Goal: Task Accomplishment & Management: Manage account settings

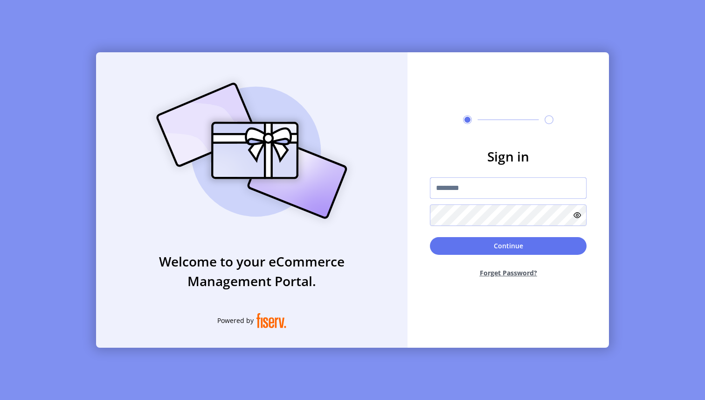
click at [516, 196] on input "text" at bounding box center [508, 187] width 157 height 21
type input "**********"
click at [503, 244] on button "Continue" at bounding box center [508, 246] width 157 height 18
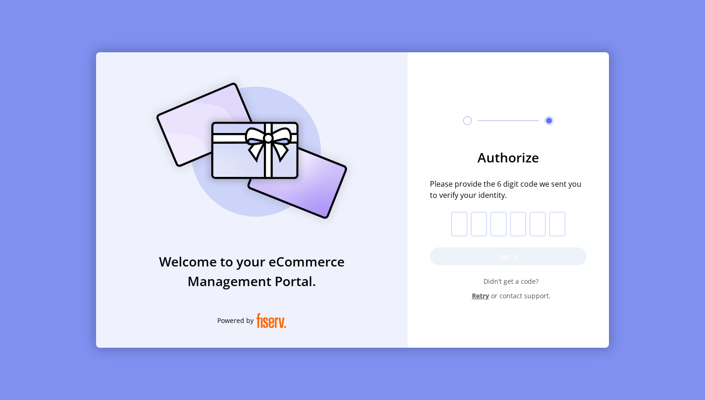
click at [462, 227] on input "text" at bounding box center [460, 224] width 16 height 24
paste input "*"
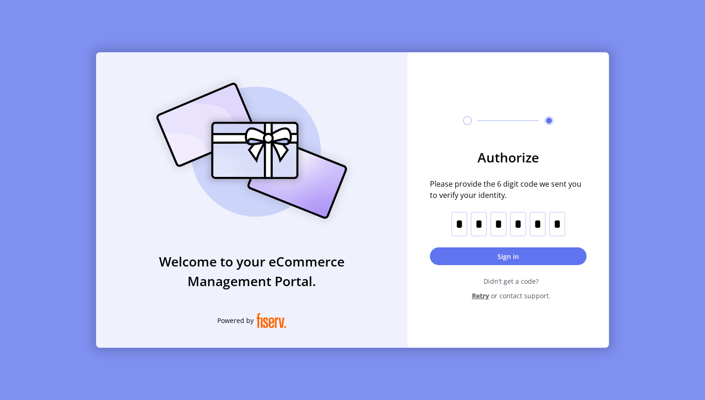
type input "*"
click at [562, 253] on button "Sign in" at bounding box center [508, 256] width 157 height 18
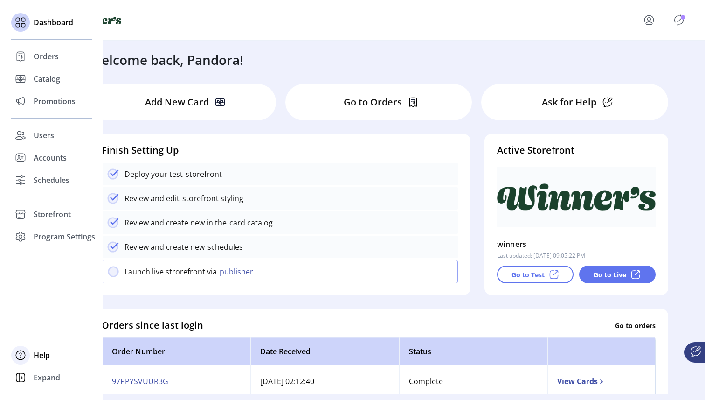
click at [41, 356] on span "Help" at bounding box center [42, 354] width 16 height 11
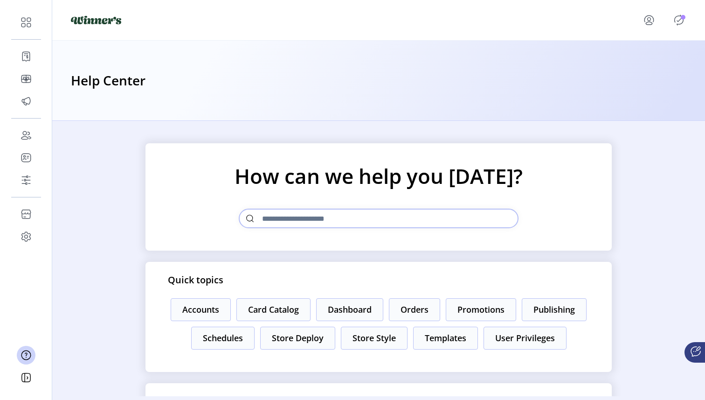
click at [694, 353] on icon at bounding box center [696, 351] width 11 height 11
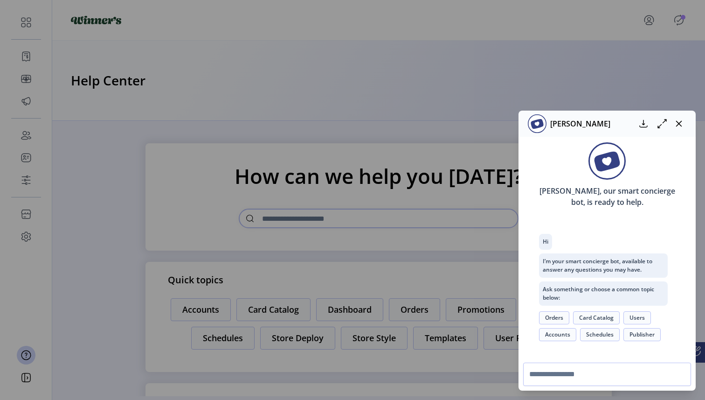
click at [558, 319] on button "Orders" at bounding box center [554, 317] width 30 height 13
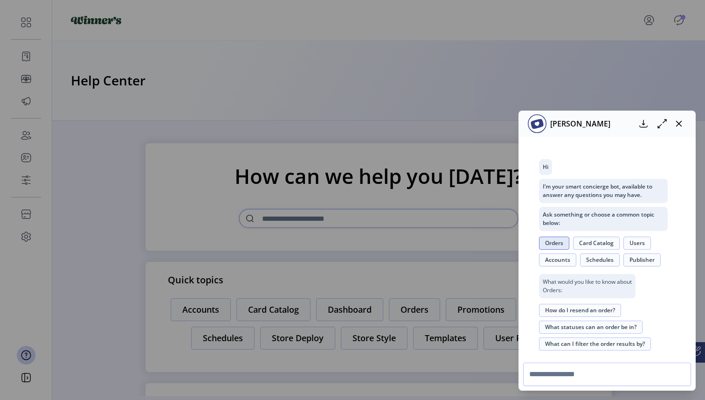
click at [641, 242] on button "Users" at bounding box center [638, 243] width 28 height 13
click at [625, 325] on button "How do I reset a user's password?" at bounding box center [590, 327] width 103 height 13
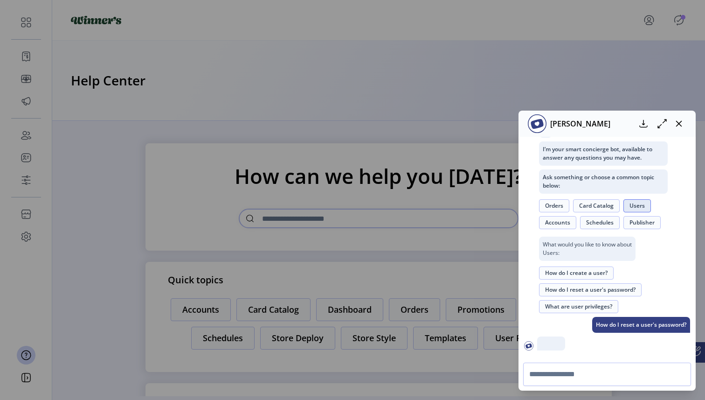
scroll to position [164, 0]
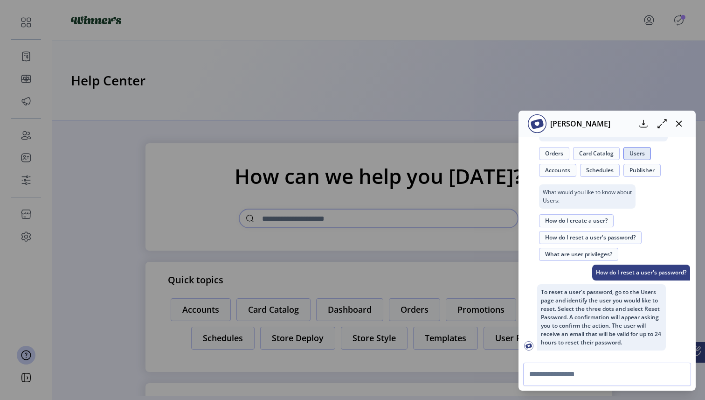
click at [552, 158] on button "Orders" at bounding box center [554, 153] width 30 height 13
click at [579, 218] on button "How do I resend an order?" at bounding box center [580, 220] width 82 height 13
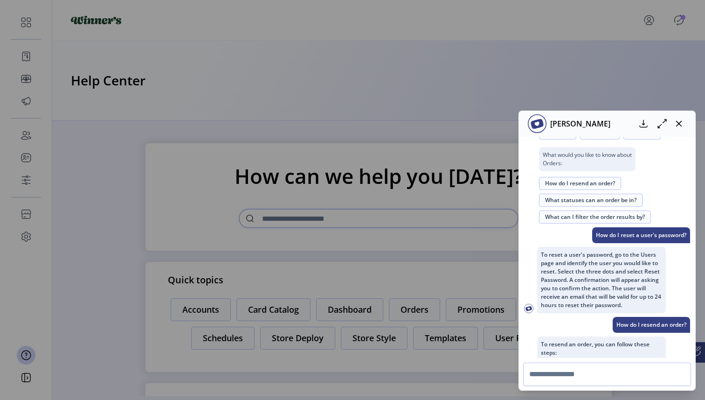
scroll to position [262, 0]
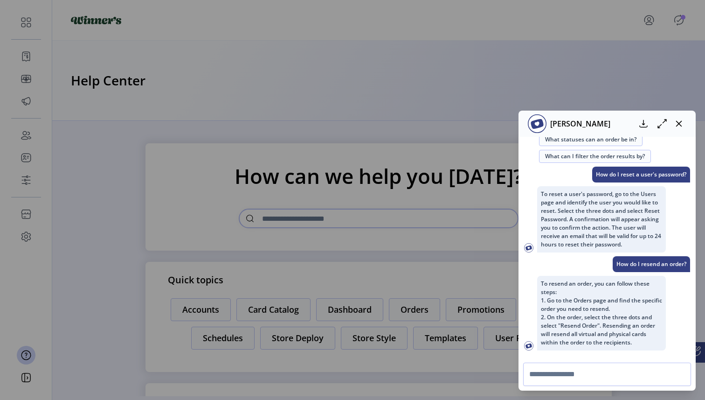
click at [597, 229] on div "Hi I’m your smart concierge bot, available to answer any questions you may have…" at bounding box center [607, 151] width 166 height 401
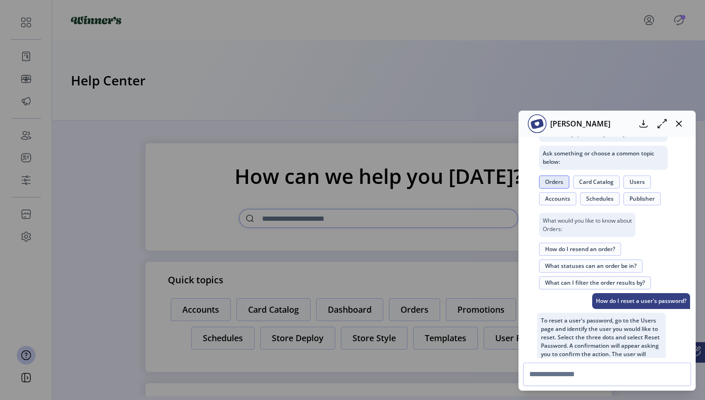
scroll to position [115, 0]
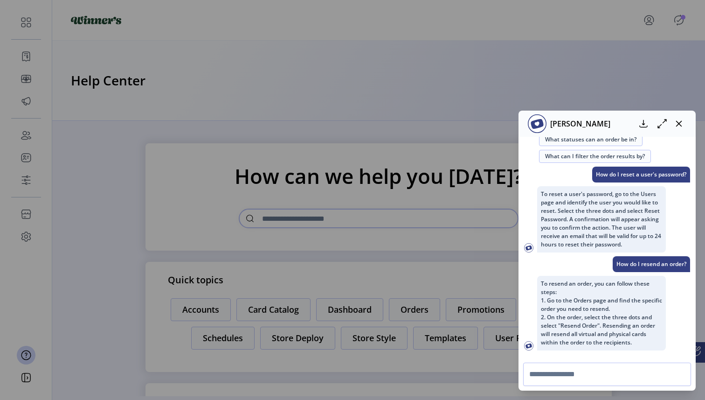
click at [606, 224] on div "Hi I’m your smart concierge bot, available to answer any questions you may have…" at bounding box center [607, 151] width 166 height 401
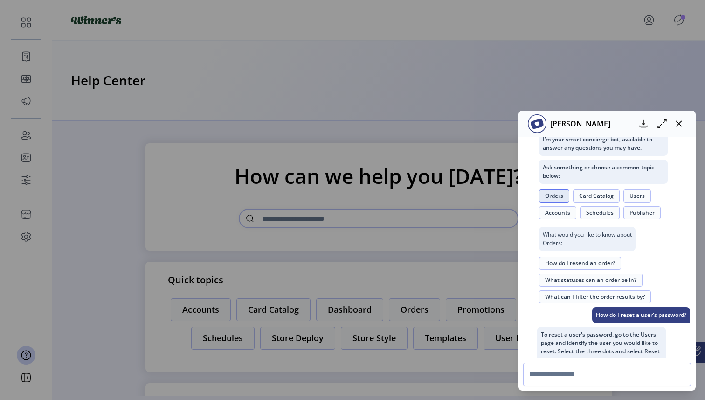
scroll to position [262, 0]
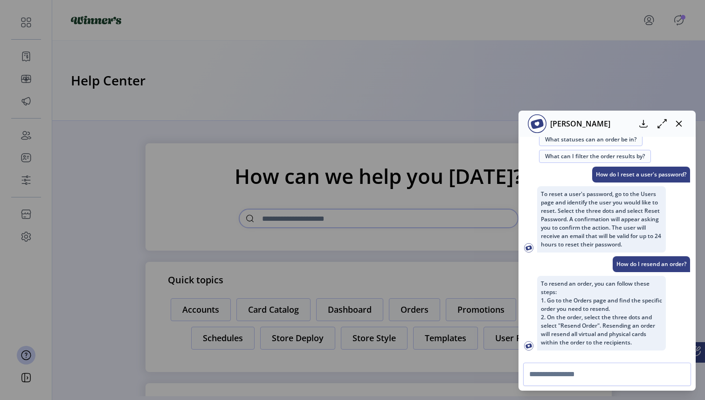
click at [600, 210] on div "Hi I’m your smart concierge bot, available to answer any questions you may have…" at bounding box center [607, 151] width 166 height 401
click at [681, 125] on icon "button" at bounding box center [680, 124] width 6 height 6
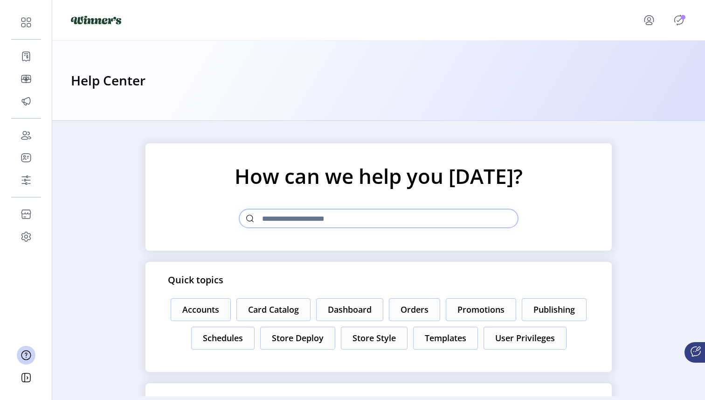
click at [696, 351] on icon at bounding box center [696, 351] width 11 height 11
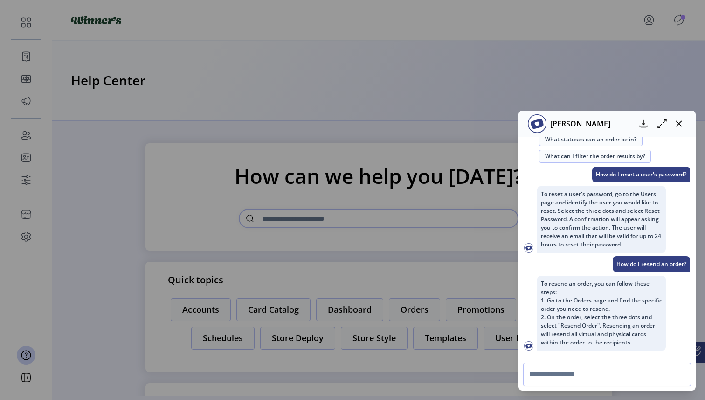
click at [599, 166] on div "Hi I’m your smart concierge bot, available to answer any questions you may have…" at bounding box center [607, 151] width 166 height 401
click at [608, 220] on p "To reset a user's password, go to the Users page and identify the user you woul…" at bounding box center [602, 219] width 129 height 66
click at [667, 128] on icon at bounding box center [662, 123] width 11 height 11
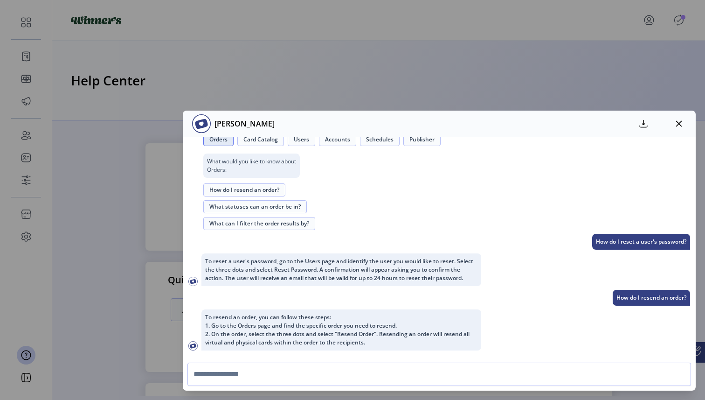
scroll to position [150, 0]
click at [387, 144] on button "Schedules" at bounding box center [380, 139] width 40 height 13
click at [303, 189] on button "How do I define the shipping methods on my storefront?" at bounding box center [284, 189] width 163 height 13
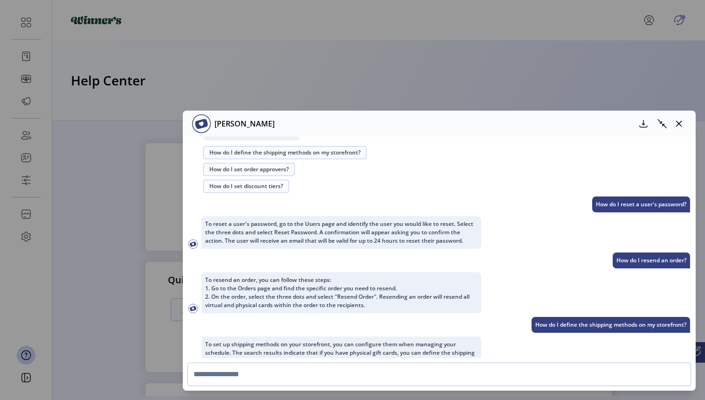
scroll to position [215, 0]
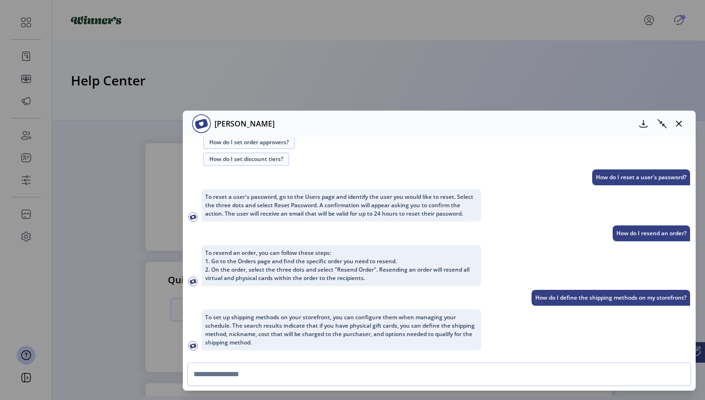
click at [637, 180] on p "How do I reset a user's password?" at bounding box center [642, 177] width 98 height 16
copy div "How do I reset a user's password?"
click at [374, 205] on p "To reset a user's password, go to the Users page and identify the user you woul…" at bounding box center [342, 205] width 280 height 33
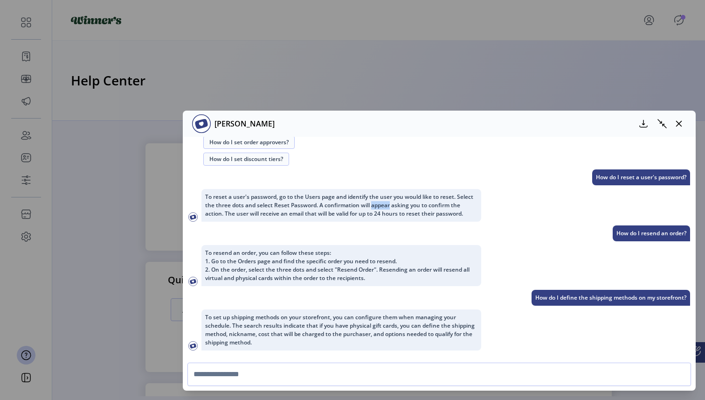
click at [374, 205] on p "To reset a user's password, go to the Users page and identify the user you woul…" at bounding box center [342, 205] width 280 height 33
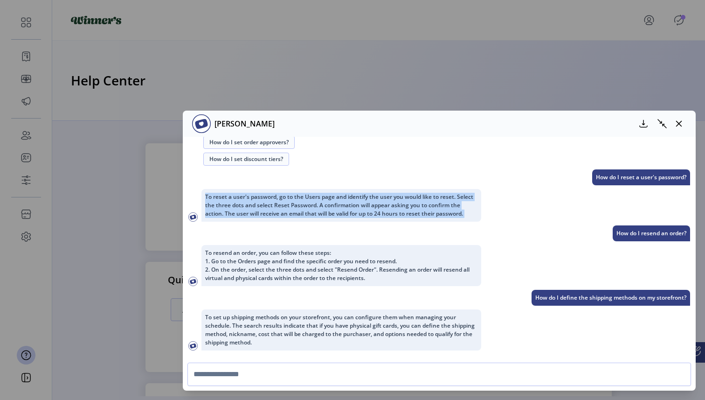
click at [374, 205] on p "To reset a user's password, go to the Users page and identify the user you woul…" at bounding box center [342, 205] width 280 height 33
copy p "To reset a user's password, go to the Users page and identify the user you woul…"
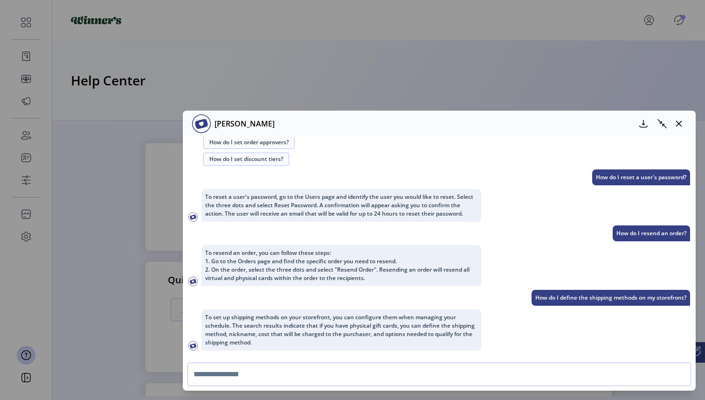
click at [646, 231] on p "How do I resend an order?" at bounding box center [651, 233] width 77 height 16
copy div "How do I resend an order?"
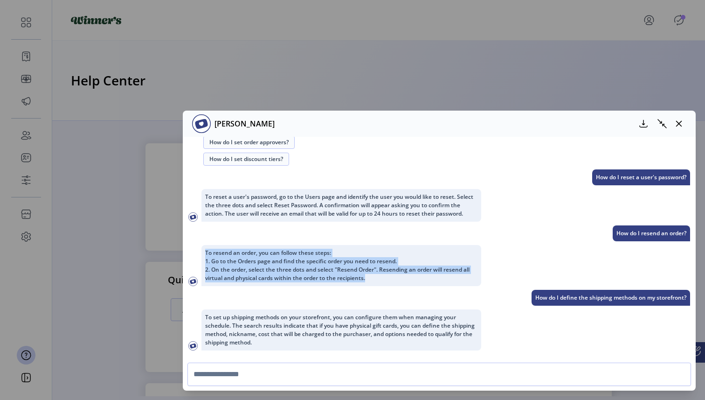
drag, startPoint x: 380, startPoint y: 279, endPoint x: 198, endPoint y: 253, distance: 183.8
click at [198, 253] on div "To resend an order, you can follow these steps: 1. Go to the Orders page and fi…" at bounding box center [440, 265] width 502 height 45
copy p "To resend an order, you can follow these steps: 1. Go to the Orders page and fi…"
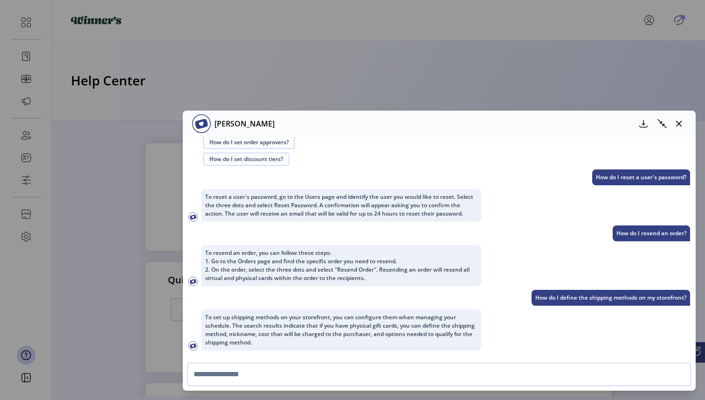
click at [560, 300] on p "How do I define the shipping methods on my storefront?" at bounding box center [611, 298] width 159 height 16
copy div "How do I define the shipping methods on my storefront?"
click at [244, 325] on p "To set up shipping methods on your storefront, you can configure them when mana…" at bounding box center [342, 329] width 280 height 41
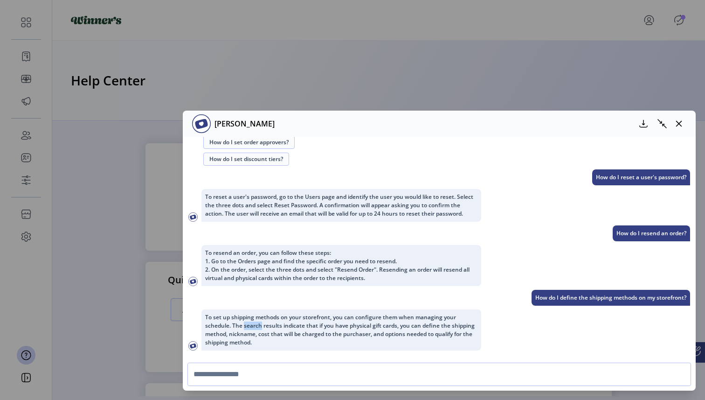
click at [244, 325] on p "To set up shipping methods on your storefront, you can configure them when mana…" at bounding box center [342, 329] width 280 height 41
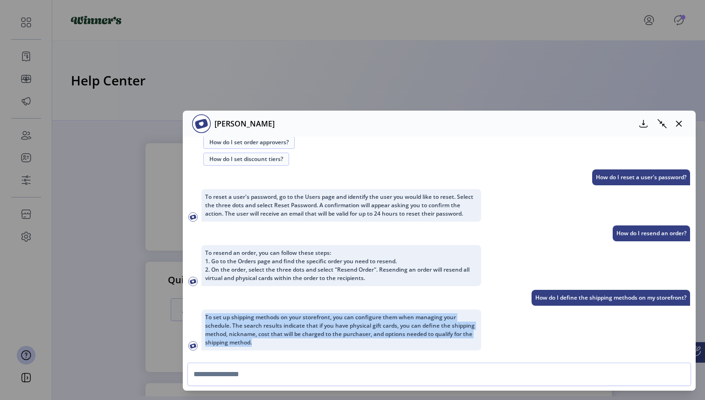
click at [244, 325] on p "To set up shipping methods on your storefront, you can configure them when mana…" at bounding box center [342, 329] width 280 height 41
copy p "To set up shipping methods on your storefront, you can configure them when mana…"
click at [265, 245] on div "Hi I’m your smart concierge bot, available to answer any questions you may have…" at bounding box center [440, 169] width 502 height 365
click at [252, 159] on button "How do I set discount tiers?" at bounding box center [246, 159] width 86 height 13
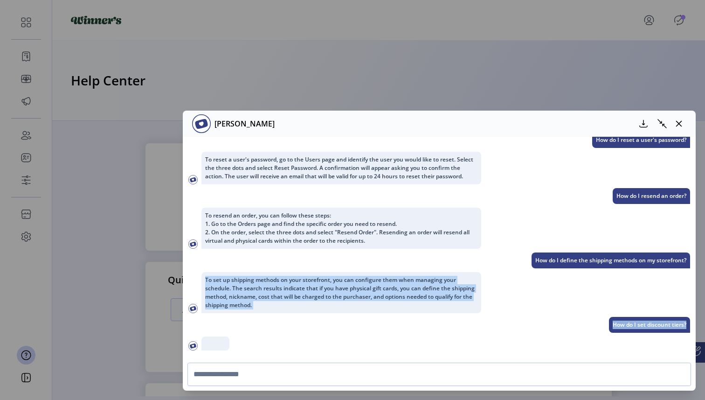
scroll to position [313, 0]
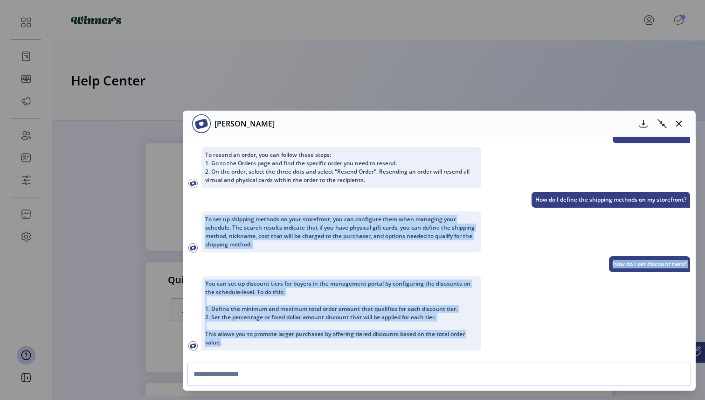
click at [513, 310] on div "You can set up discount tiers for buyers in the management portal by configurin…" at bounding box center [440, 313] width 502 height 78
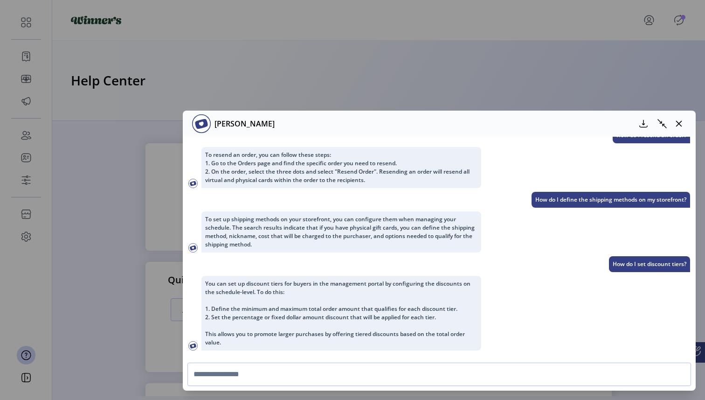
click at [575, 197] on p "How do I define the shipping methods on my storefront?" at bounding box center [611, 200] width 159 height 16
copy div "How do I define the shipping methods on my storefront?"
click at [629, 263] on p "How do I set discount tiers?" at bounding box center [649, 264] width 81 height 16
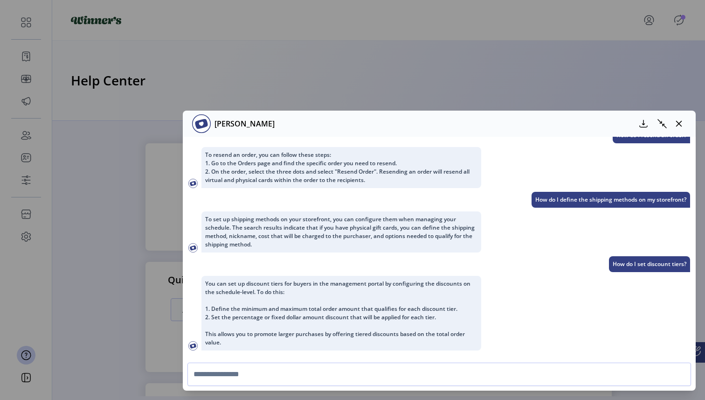
click at [423, 172] on div "Hi I’m your smart concierge bot, available to answer any questions you may have…" at bounding box center [440, 120] width 502 height 463
click at [682, 124] on icon "button" at bounding box center [679, 123] width 7 height 7
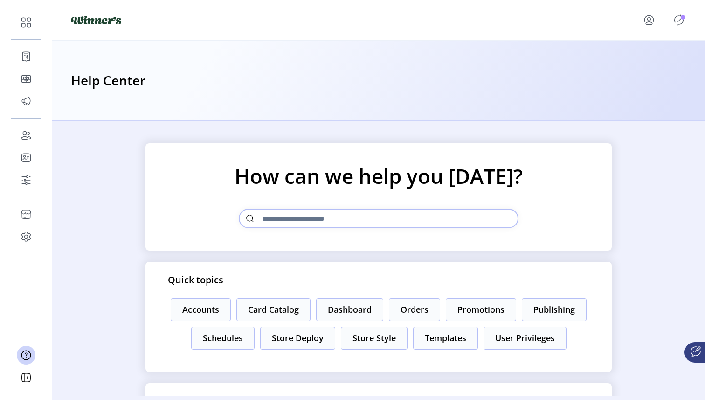
click at [692, 351] on icon at bounding box center [696, 351] width 11 height 11
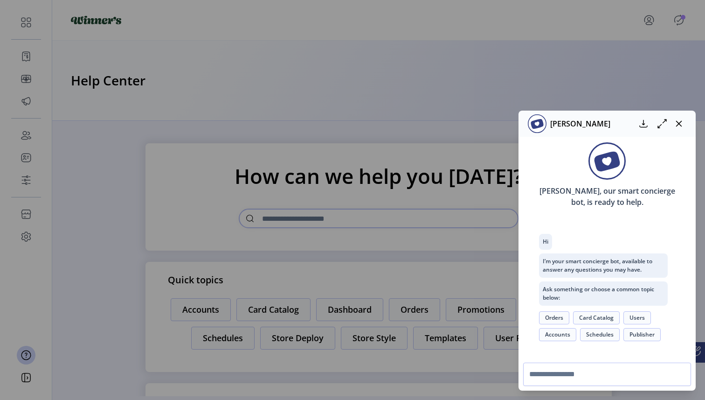
click at [638, 336] on button "Publisher" at bounding box center [642, 334] width 37 height 13
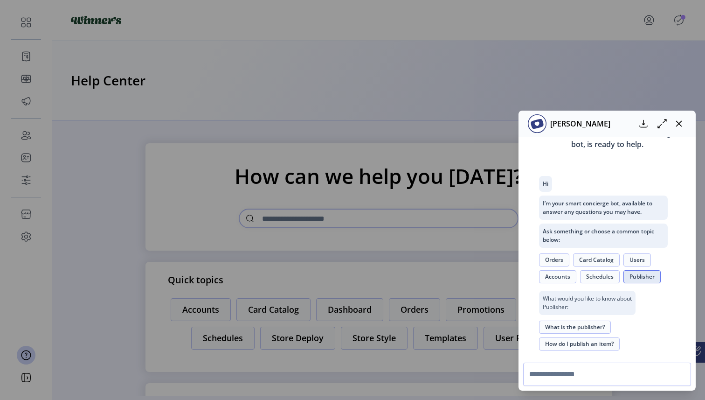
click at [592, 345] on button "How do I publish an item?" at bounding box center [579, 343] width 81 height 13
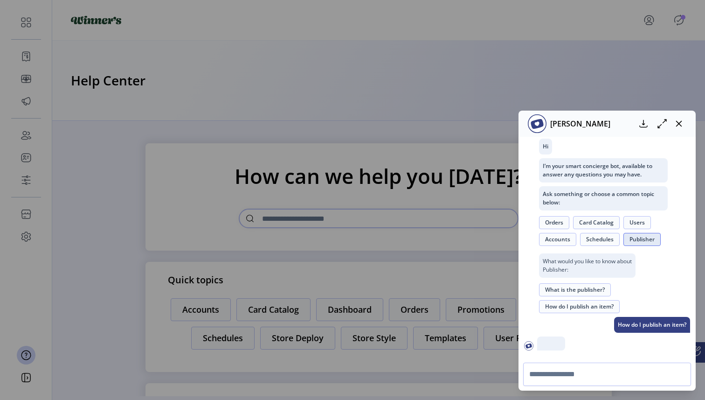
click at [633, 325] on p "How do I publish an item?" at bounding box center [653, 325] width 76 height 16
copy div "How do I publish an item?"
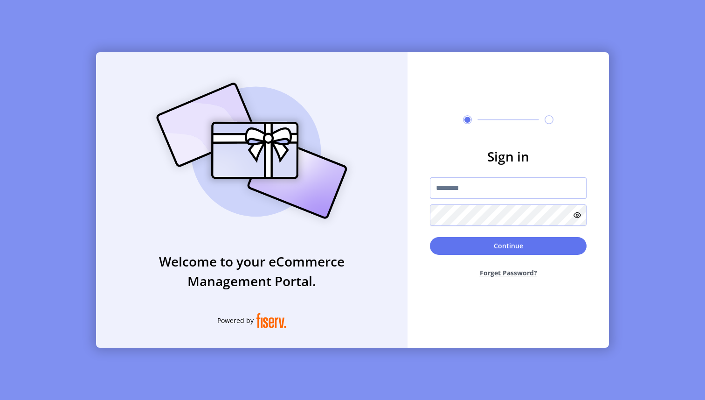
type input "**********"
click at [500, 251] on button "Continue" at bounding box center [508, 246] width 157 height 18
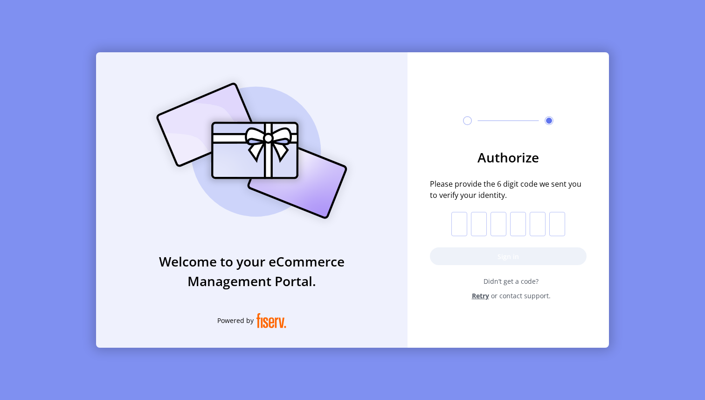
click at [456, 229] on input "text" at bounding box center [460, 224] width 16 height 24
paste input "*"
type input "*"
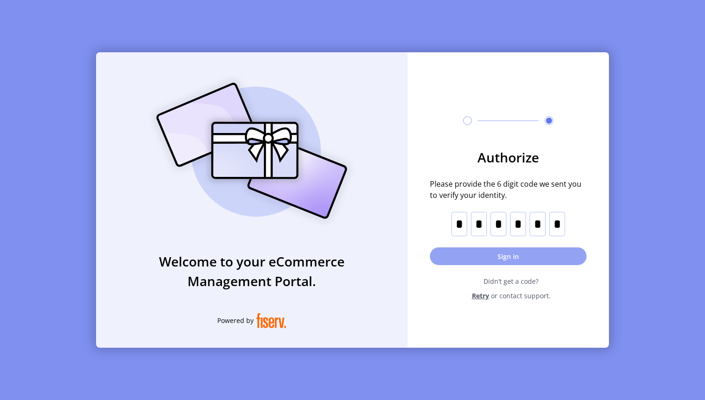
click at [530, 252] on button "Sign in" at bounding box center [508, 256] width 157 height 18
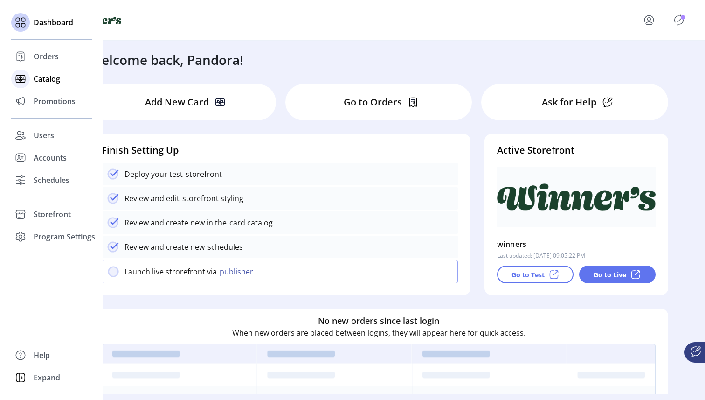
click at [24, 84] on icon at bounding box center [20, 78] width 15 height 15
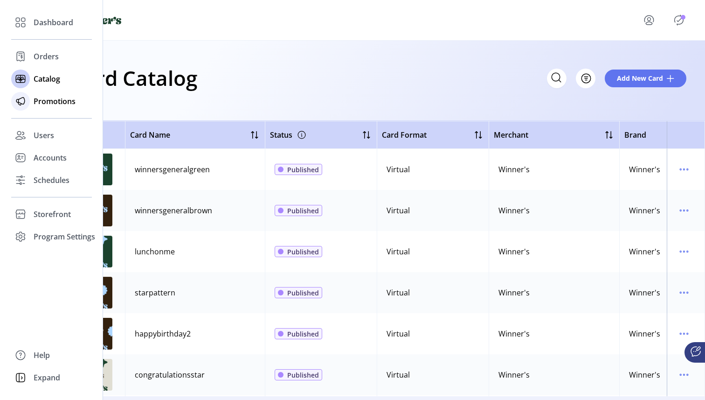
click at [23, 105] on icon at bounding box center [20, 101] width 15 height 15
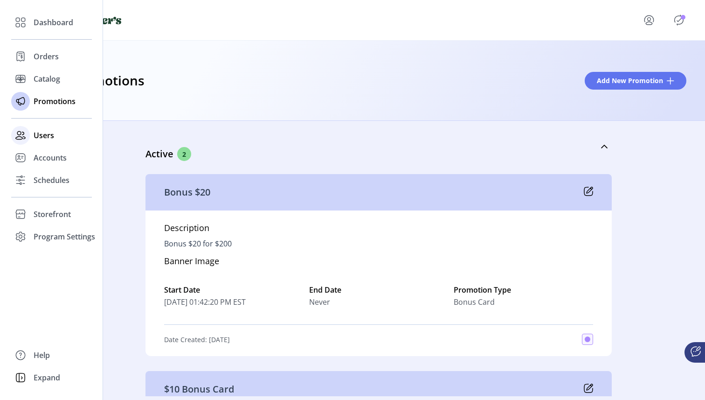
click at [21, 141] on icon at bounding box center [20, 135] width 15 height 15
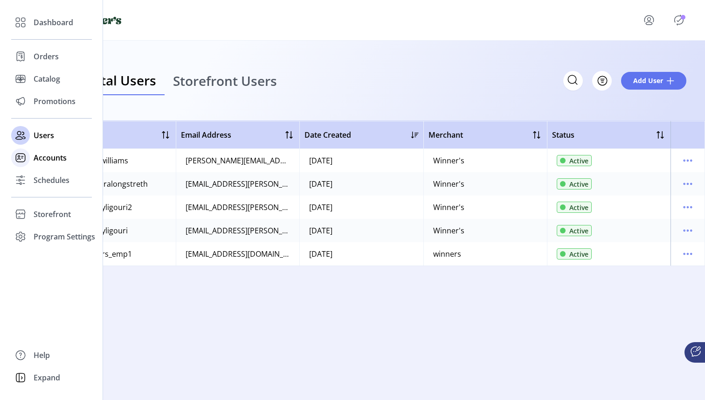
click at [20, 157] on icon at bounding box center [20, 157] width 15 height 15
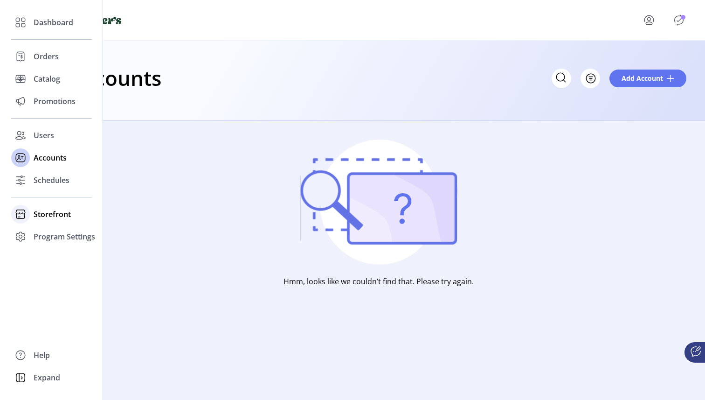
click at [26, 214] on icon at bounding box center [20, 214] width 15 height 15
click at [53, 230] on span "Configuration" at bounding box center [58, 232] width 49 height 11
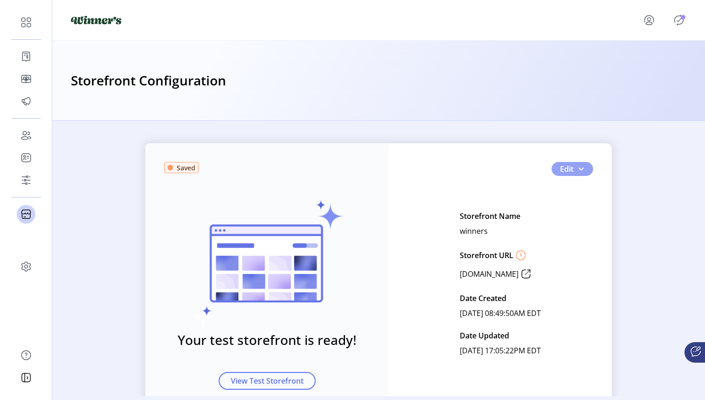
click at [578, 168] on span "button" at bounding box center [581, 168] width 7 height 7
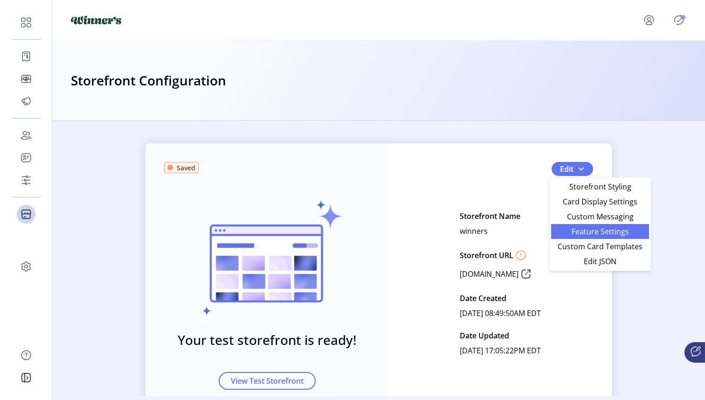
click at [633, 233] on span "Feature Settings" at bounding box center [600, 231] width 87 height 7
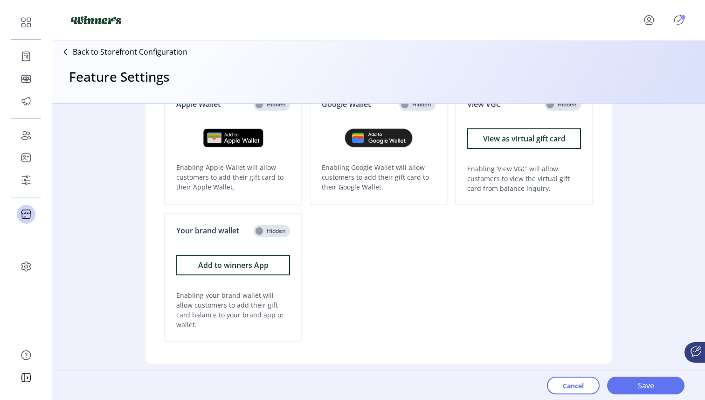
scroll to position [208, 0]
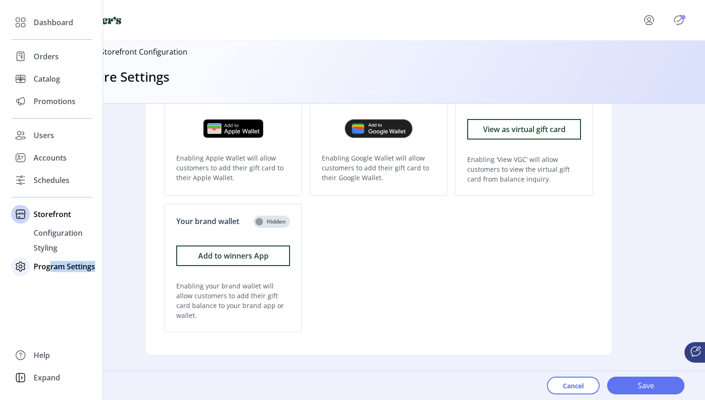
click at [49, 272] on div "Program Settings" at bounding box center [51, 266] width 81 height 22
click at [44, 258] on span "Templates" at bounding box center [52, 255] width 37 height 11
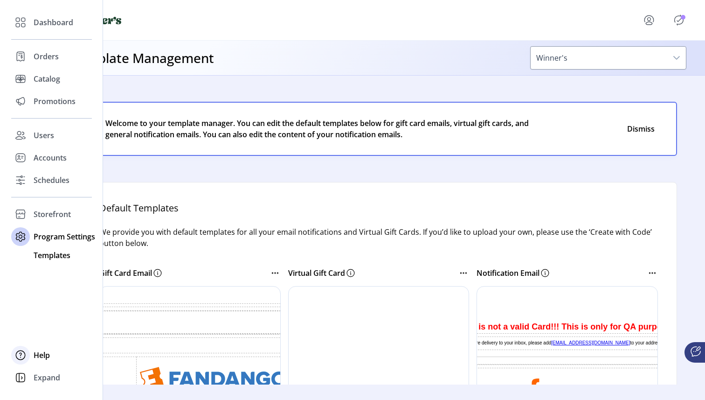
click at [47, 356] on span "Help" at bounding box center [42, 354] width 16 height 11
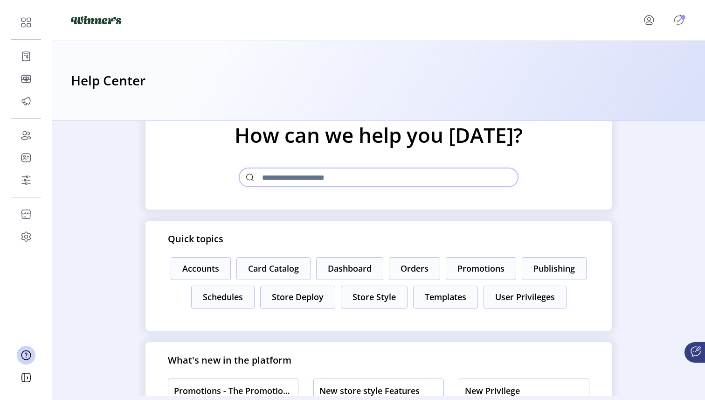
scroll to position [87, 0]
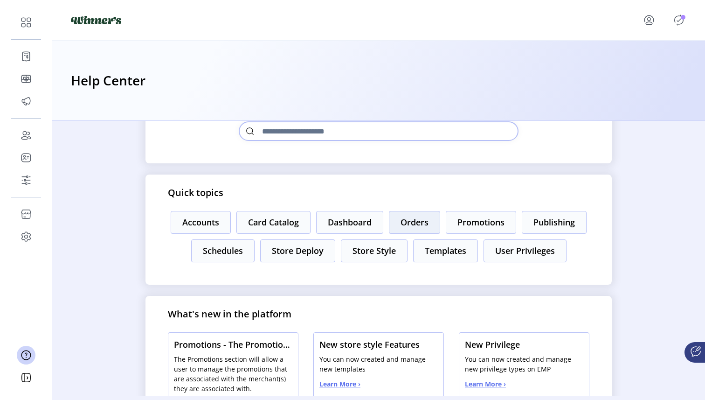
click at [422, 222] on button "Orders" at bounding box center [414, 222] width 51 height 23
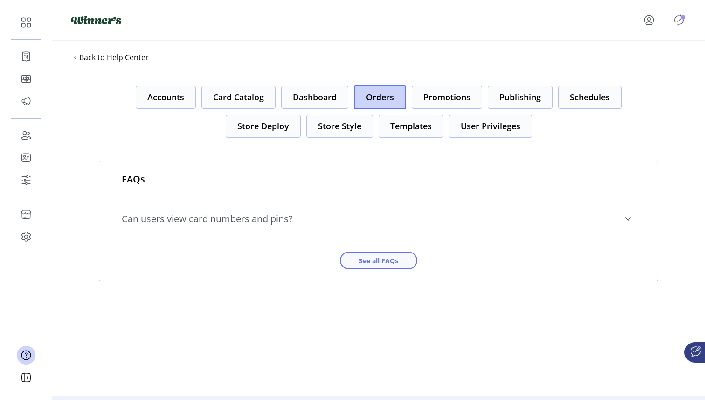
click at [382, 258] on span "See all FAQs" at bounding box center [378, 261] width 53 height 10
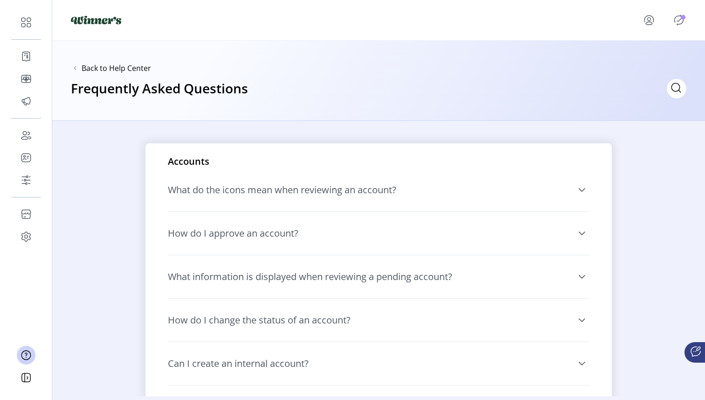
click at [344, 193] on span "What do the icons mean when reviewing an account?" at bounding box center [282, 189] width 229 height 9
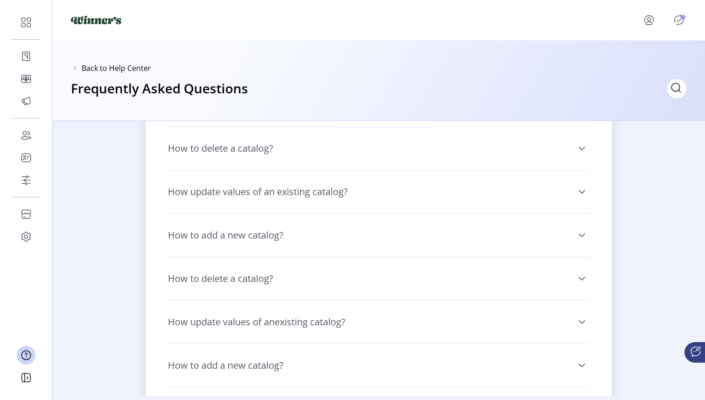
scroll to position [410, 0]
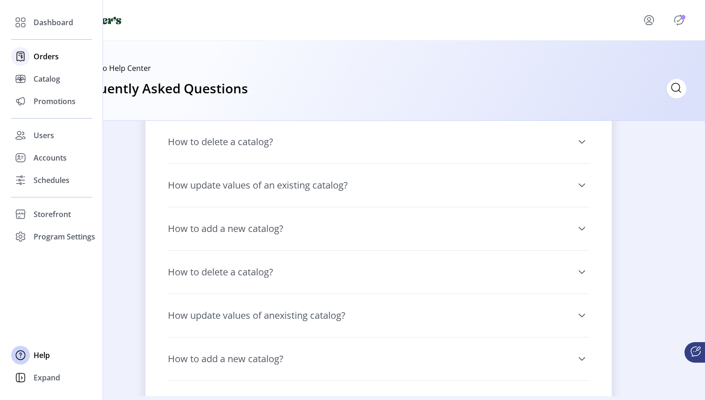
click at [47, 55] on span "Orders" at bounding box center [46, 56] width 25 height 11
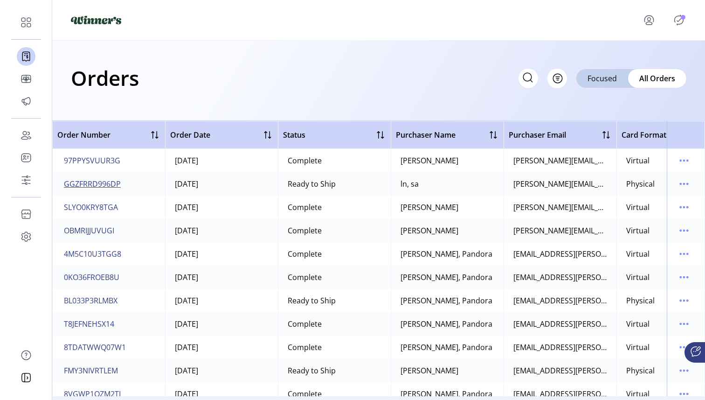
click at [108, 186] on span "GGZFRRD996DP" at bounding box center [92, 183] width 57 height 11
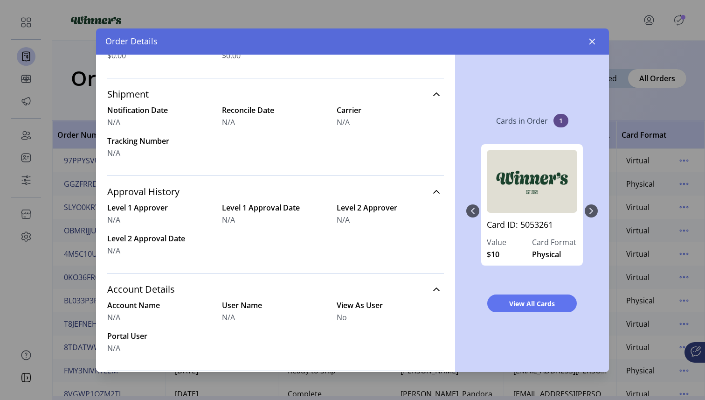
scroll to position [340, 0]
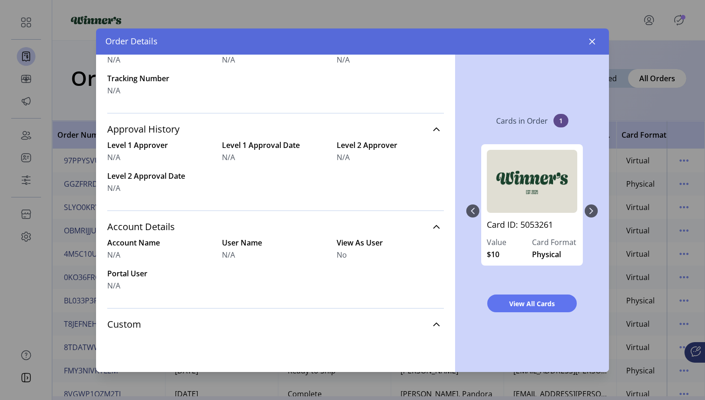
click at [592, 208] on div "Card ID: 5053261 Value $10 Card Format Physical" at bounding box center [533, 211] width 132 height 152
click at [590, 39] on icon "button" at bounding box center [593, 41] width 6 height 6
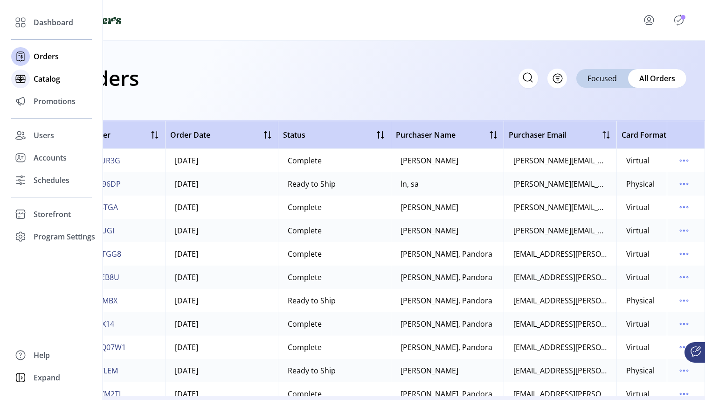
click at [27, 79] on icon at bounding box center [20, 78] width 15 height 15
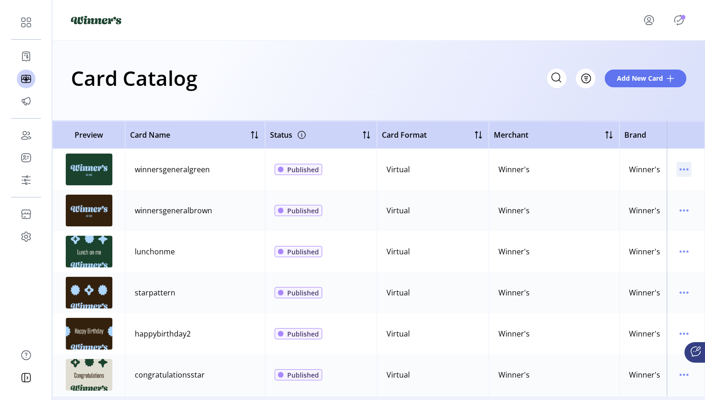
click at [677, 169] on icon "menu" at bounding box center [684, 169] width 15 height 15
click at [654, 189] on span "View Details" at bounding box center [640, 187] width 77 height 7
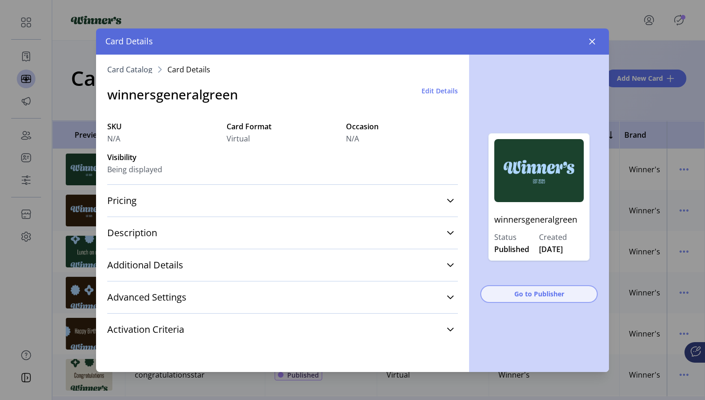
click at [521, 293] on span "Go to Publisher" at bounding box center [539, 294] width 93 height 10
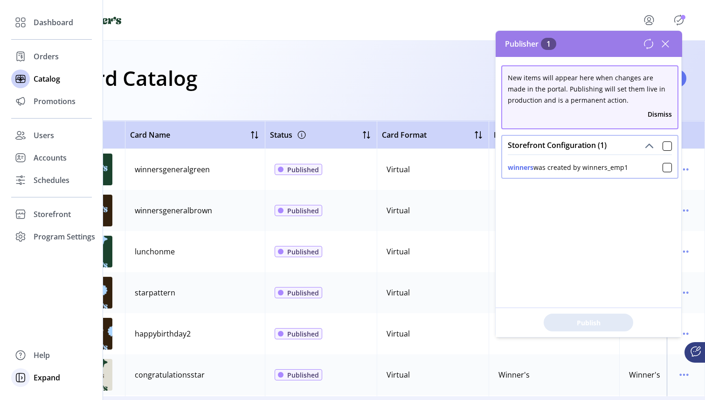
click at [24, 380] on icon at bounding box center [20, 377] width 9 height 9
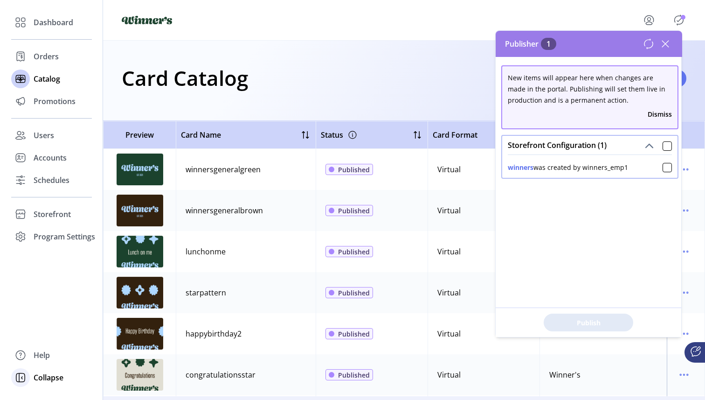
click at [23, 379] on icon at bounding box center [20, 377] width 15 height 15
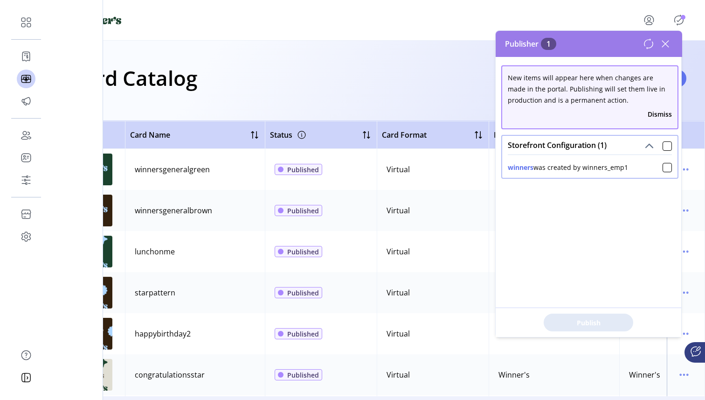
click at [650, 26] on icon "menu" at bounding box center [649, 20] width 15 height 15
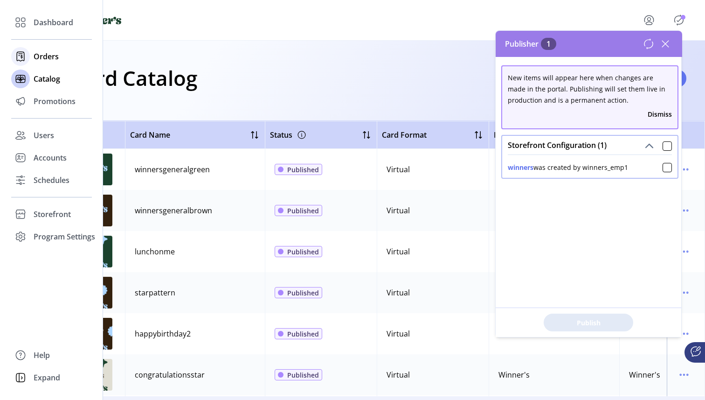
click at [21, 52] on icon at bounding box center [20, 56] width 15 height 15
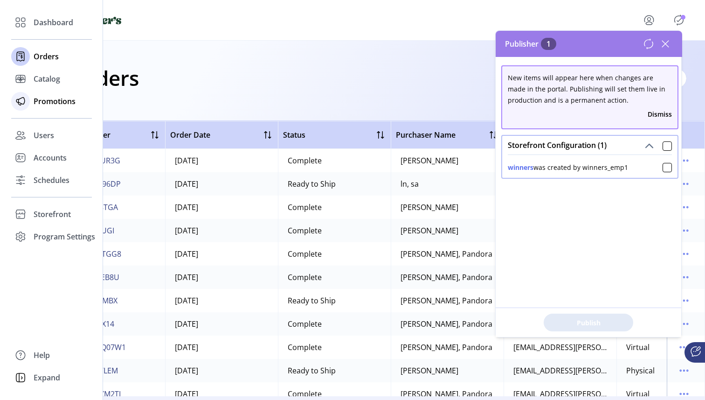
click at [17, 101] on icon at bounding box center [20, 101] width 15 height 15
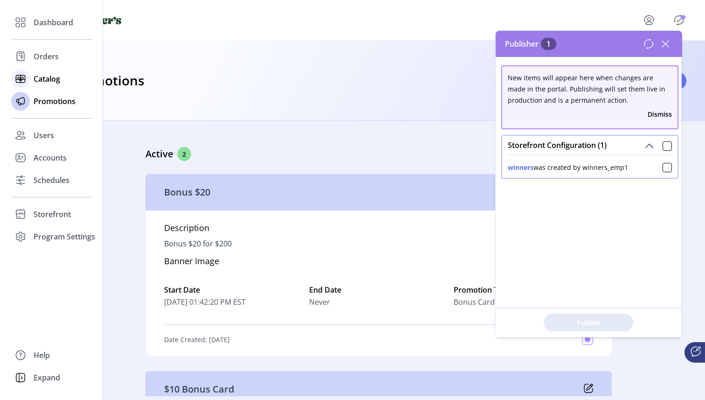
click at [22, 81] on icon at bounding box center [20, 78] width 15 height 15
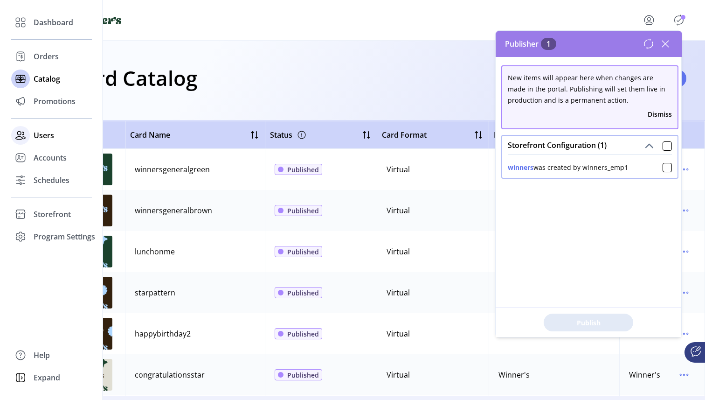
click at [23, 133] on icon at bounding box center [20, 135] width 15 height 15
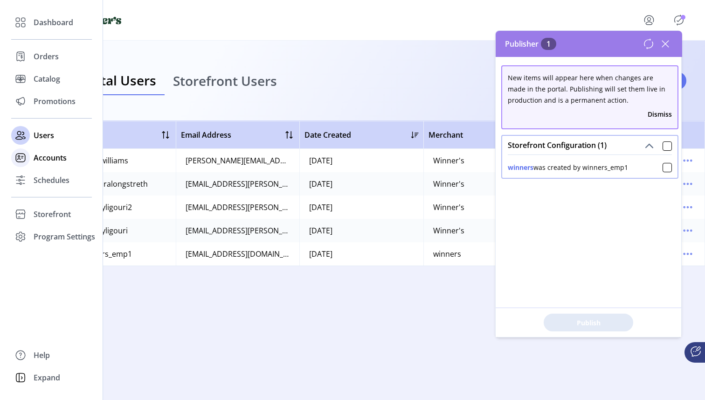
click at [31, 160] on div "Accounts" at bounding box center [51, 158] width 81 height 22
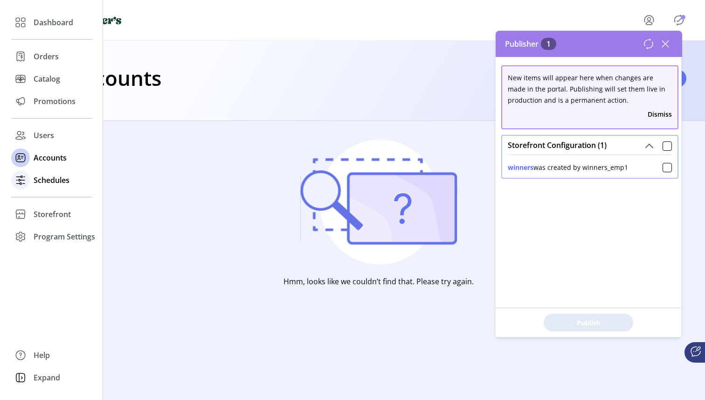
click at [24, 177] on icon at bounding box center [20, 180] width 15 height 15
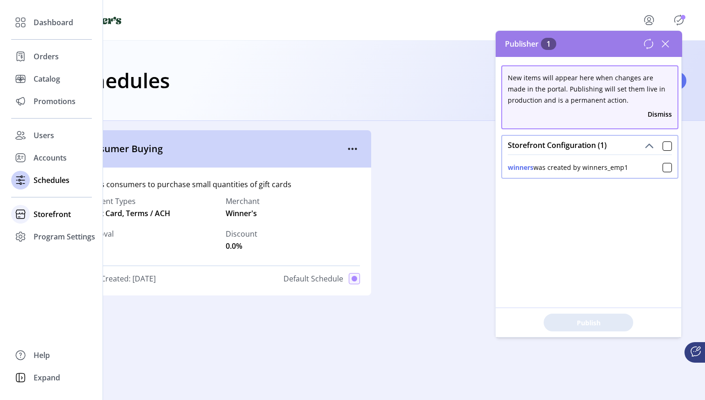
click at [23, 219] on icon at bounding box center [20, 214] width 15 height 15
click at [28, 214] on div at bounding box center [20, 214] width 19 height 19
click at [37, 209] on span "Storefront" at bounding box center [52, 214] width 37 height 11
click at [58, 234] on span "Configuration" at bounding box center [58, 232] width 49 height 11
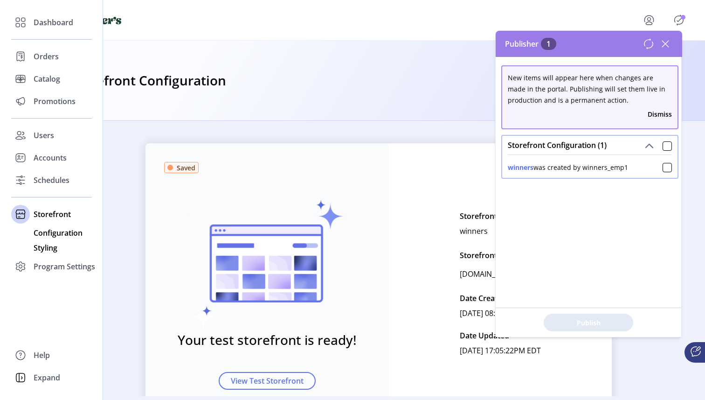
click at [42, 245] on span "Styling" at bounding box center [46, 247] width 24 height 11
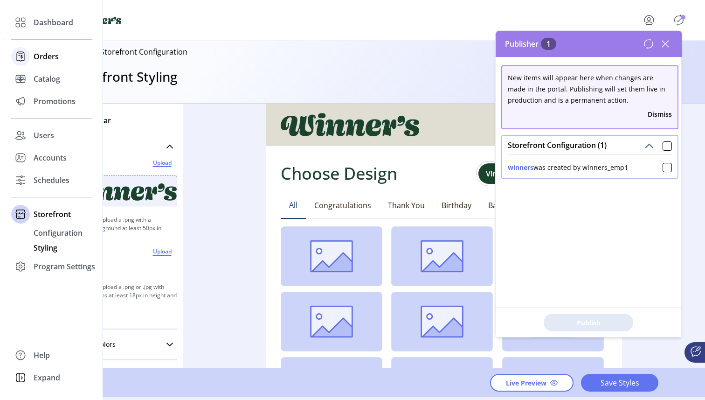
click at [23, 57] on icon at bounding box center [20, 56] width 15 height 15
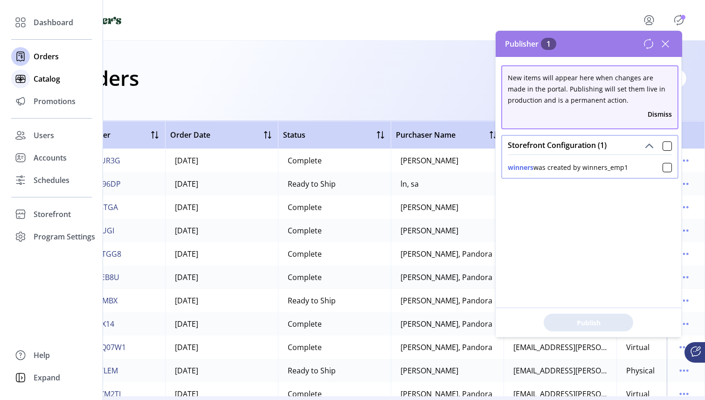
click at [25, 77] on icon at bounding box center [20, 78] width 15 height 15
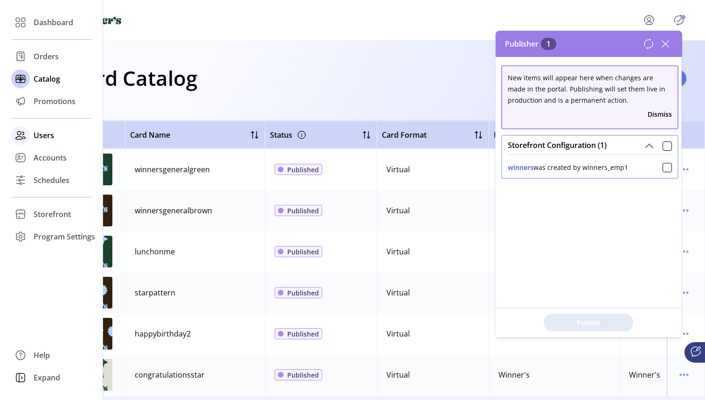
click at [29, 139] on div at bounding box center [20, 135] width 19 height 19
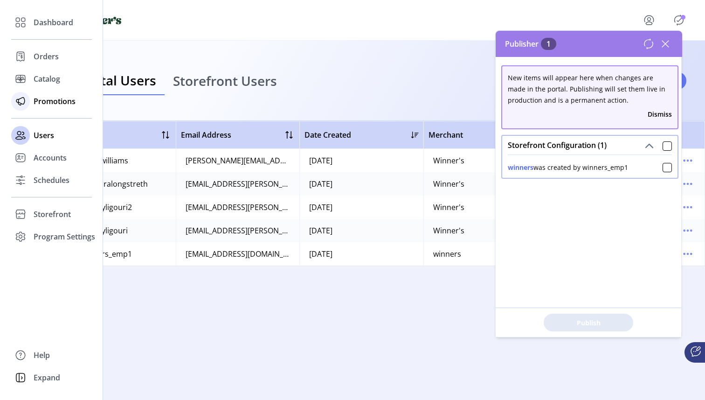
click at [18, 101] on icon at bounding box center [20, 101] width 15 height 15
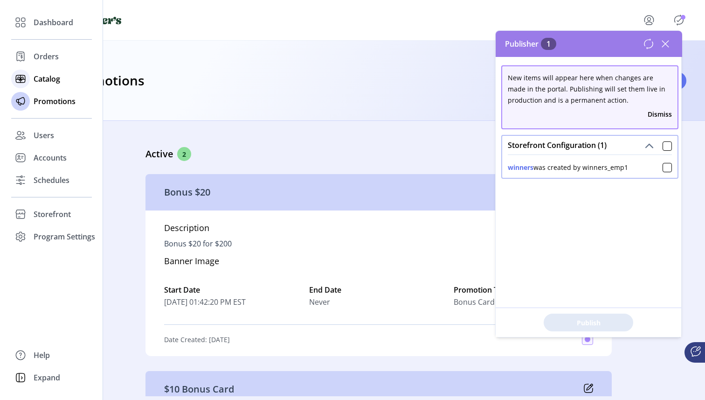
click at [25, 78] on icon at bounding box center [20, 78] width 9 height 7
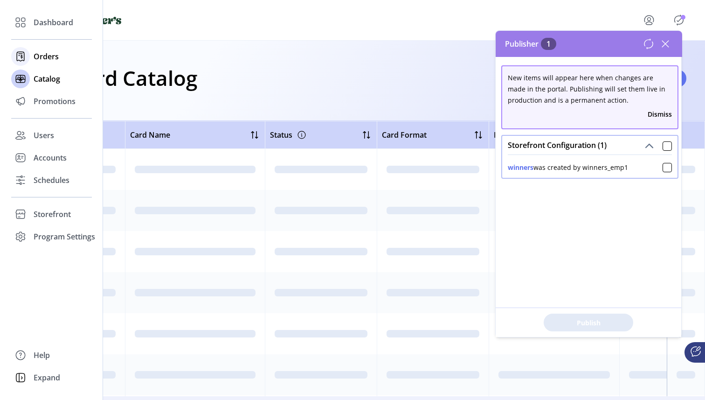
click at [21, 59] on icon at bounding box center [20, 56] width 15 height 15
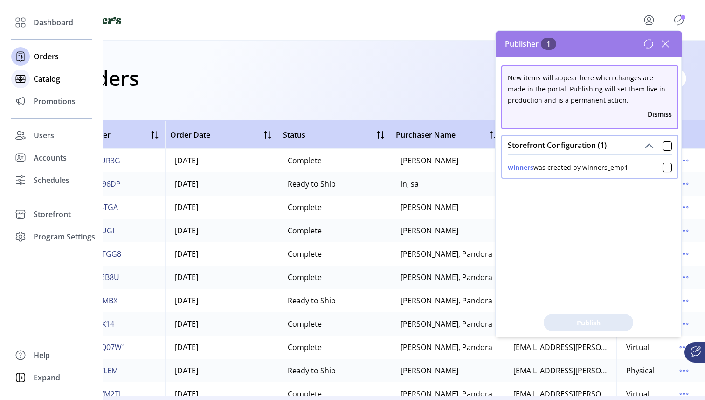
click at [19, 79] on icon at bounding box center [20, 79] width 9 height 0
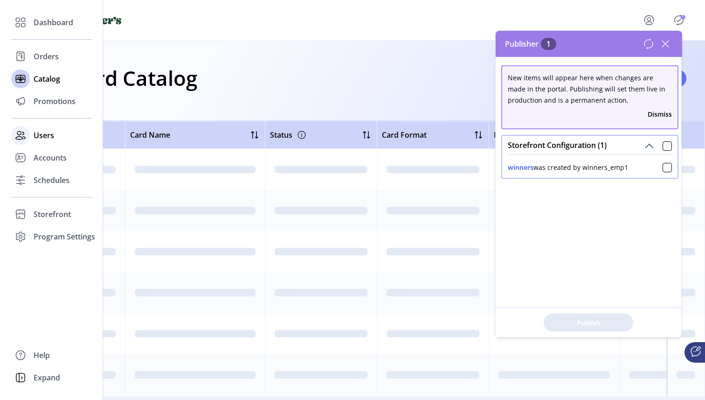
click at [25, 132] on icon at bounding box center [20, 135] width 15 height 15
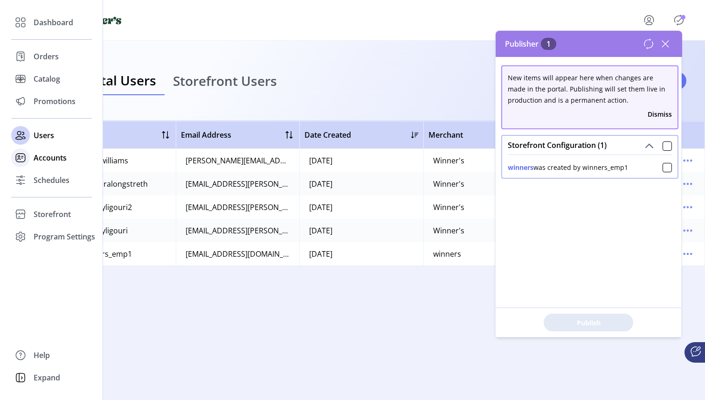
click at [21, 152] on icon at bounding box center [20, 157] width 15 height 15
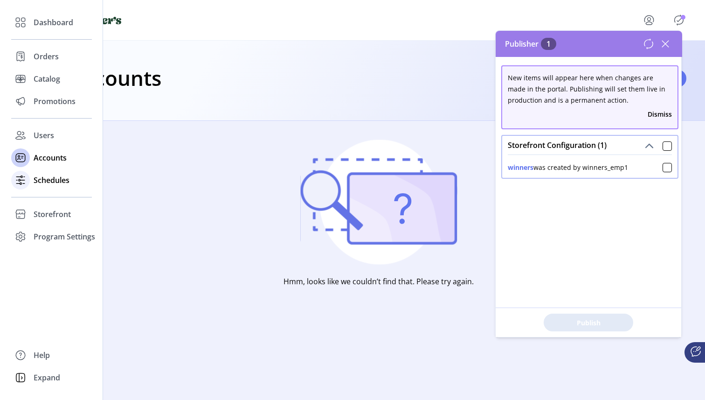
click at [23, 177] on icon at bounding box center [20, 180] width 15 height 15
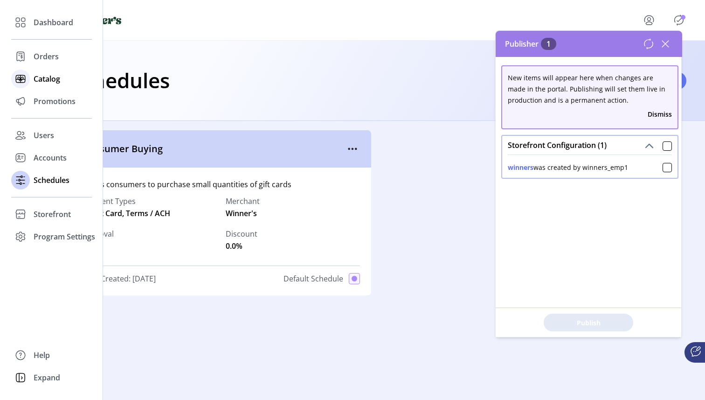
click at [21, 79] on icon at bounding box center [20, 79] width 9 height 0
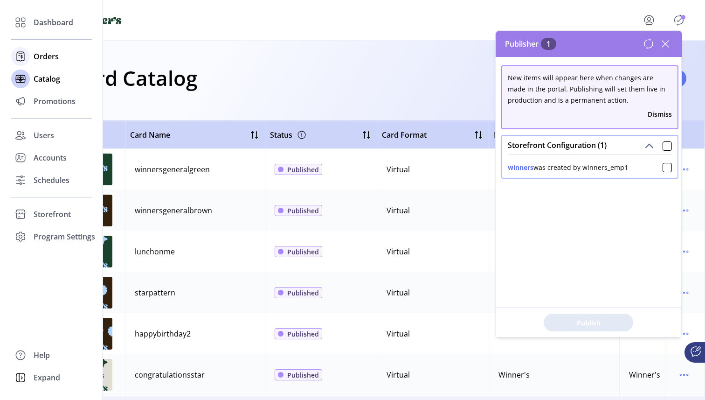
click at [23, 53] on icon at bounding box center [20, 56] width 15 height 15
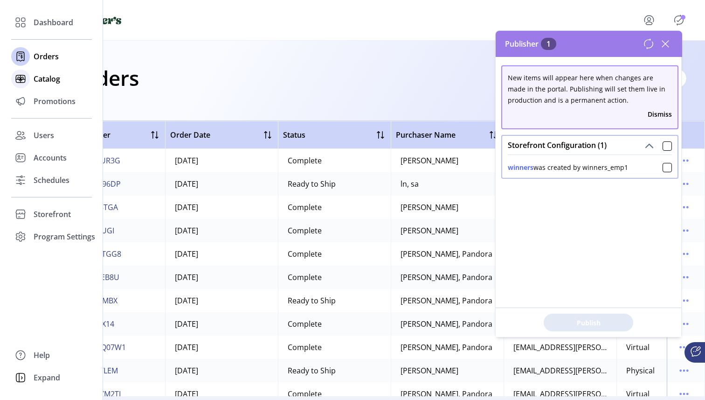
click at [19, 83] on icon at bounding box center [20, 78] width 15 height 15
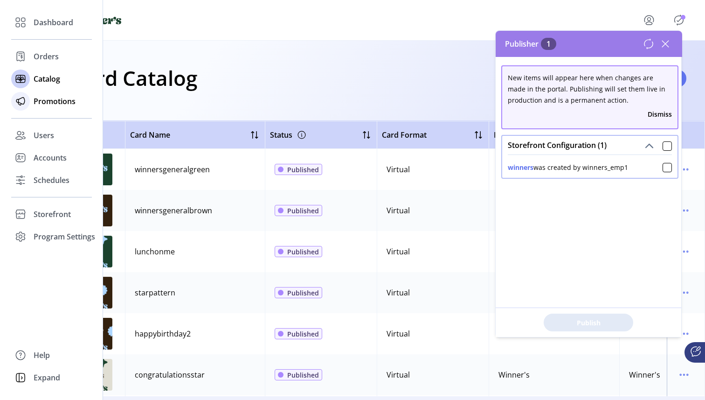
click at [24, 103] on icon at bounding box center [20, 101] width 8 height 7
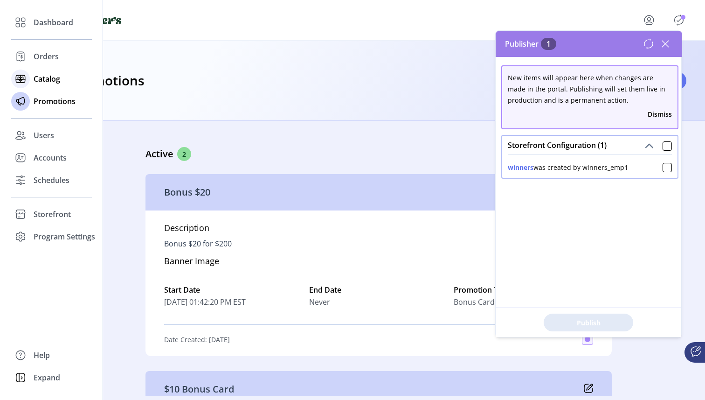
click at [25, 77] on icon at bounding box center [20, 78] width 9 height 7
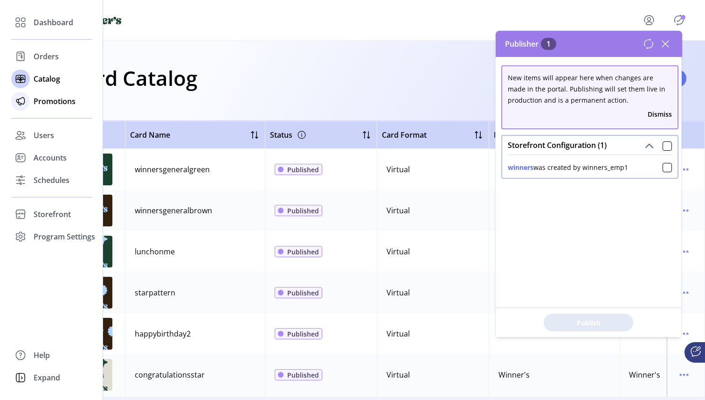
click at [22, 103] on icon at bounding box center [20, 101] width 15 height 15
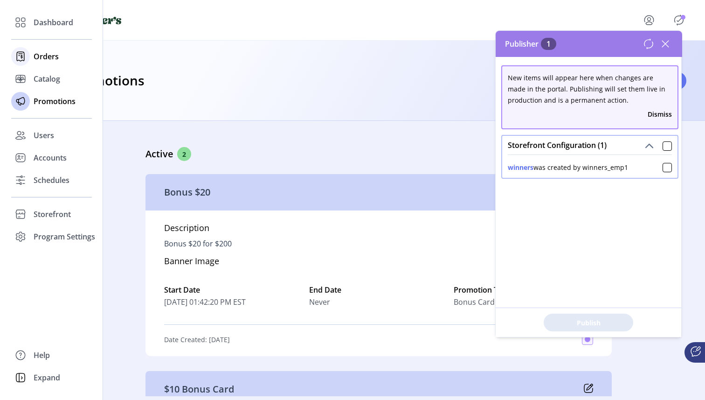
click at [25, 54] on icon at bounding box center [20, 56] width 15 height 15
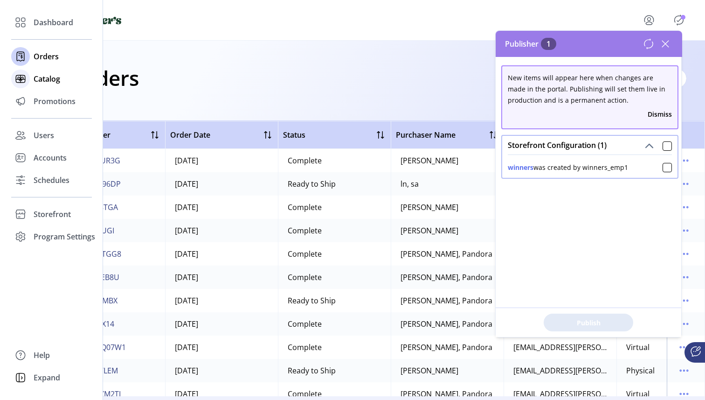
click at [25, 77] on icon at bounding box center [20, 78] width 9 height 7
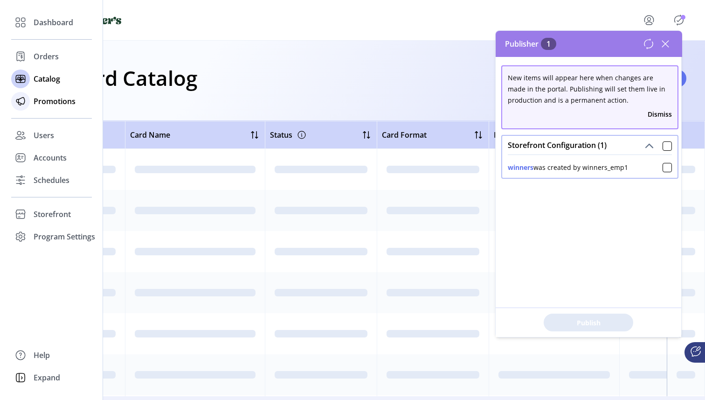
click at [21, 96] on icon at bounding box center [20, 101] width 15 height 15
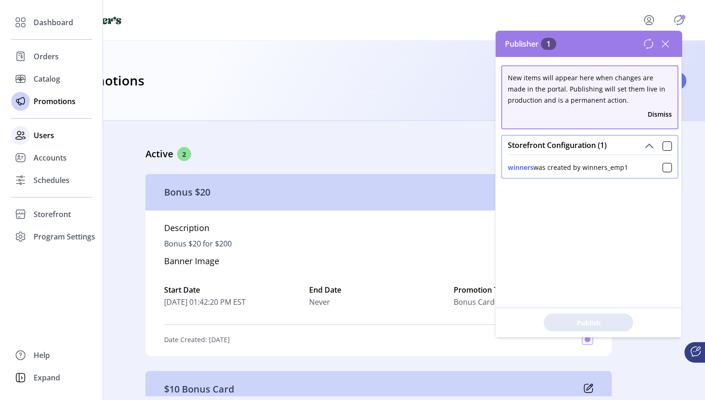
click at [27, 139] on icon at bounding box center [20, 135] width 15 height 15
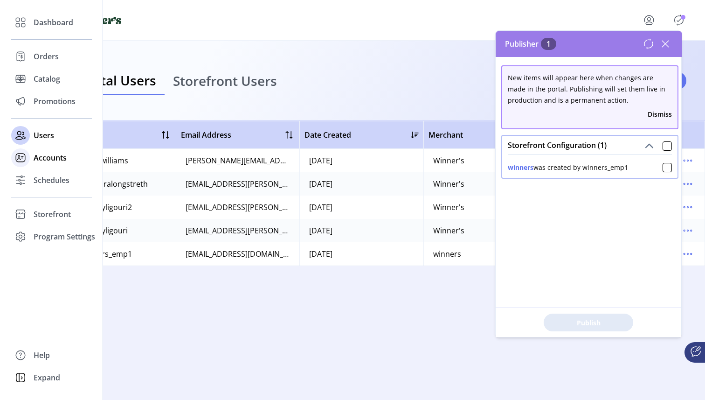
click at [21, 160] on icon at bounding box center [20, 157] width 15 height 15
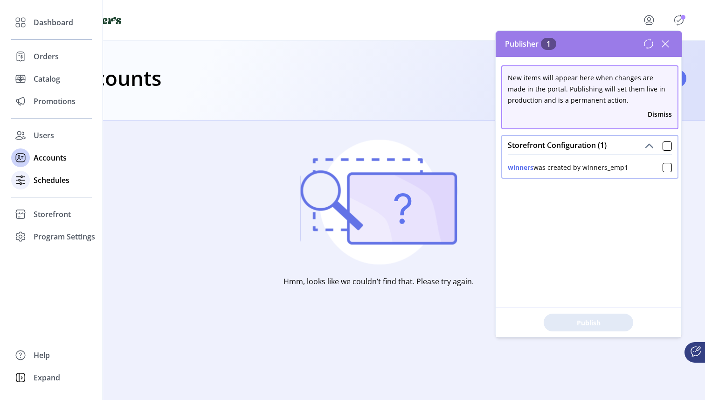
click at [26, 179] on icon at bounding box center [20, 180] width 15 height 15
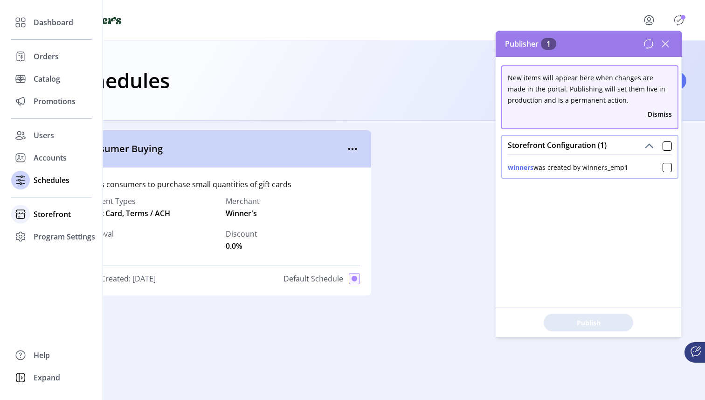
click at [22, 216] on icon at bounding box center [20, 214] width 15 height 15
click at [39, 227] on div "Configuration" at bounding box center [51, 232] width 81 height 15
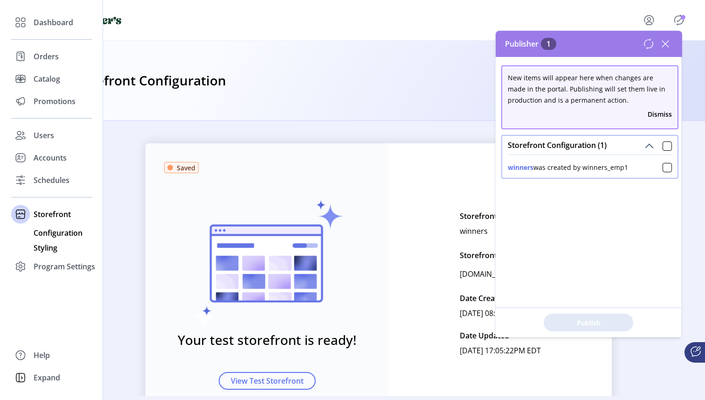
click at [44, 243] on span "Styling" at bounding box center [46, 247] width 24 height 11
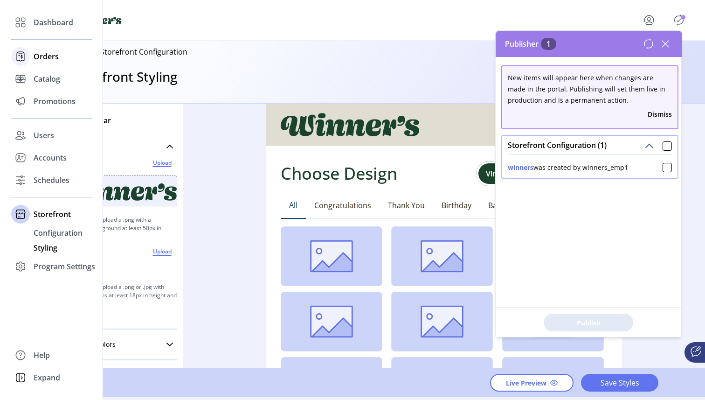
click at [24, 63] on icon at bounding box center [20, 56] width 15 height 15
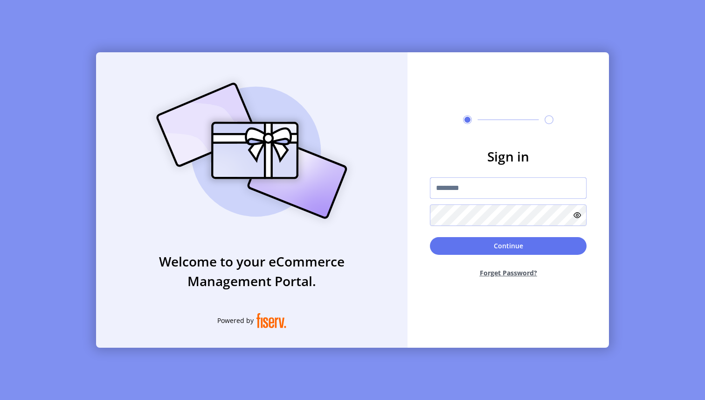
click at [461, 185] on input "text" at bounding box center [508, 187] width 157 height 21
type input "**********"
click at [504, 243] on button "Continue" at bounding box center [508, 246] width 157 height 18
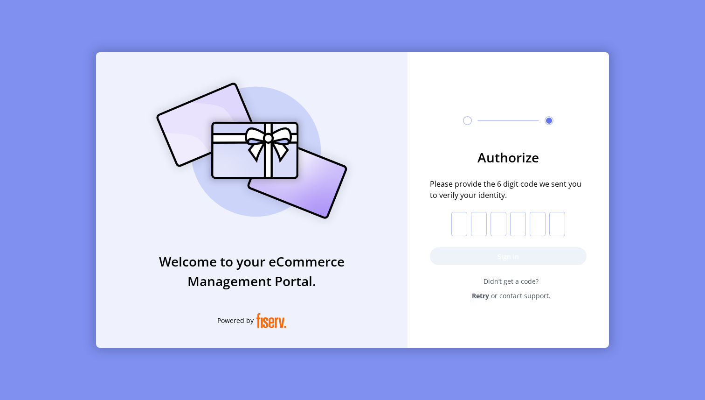
click at [483, 295] on span "Retry" at bounding box center [480, 296] width 17 height 10
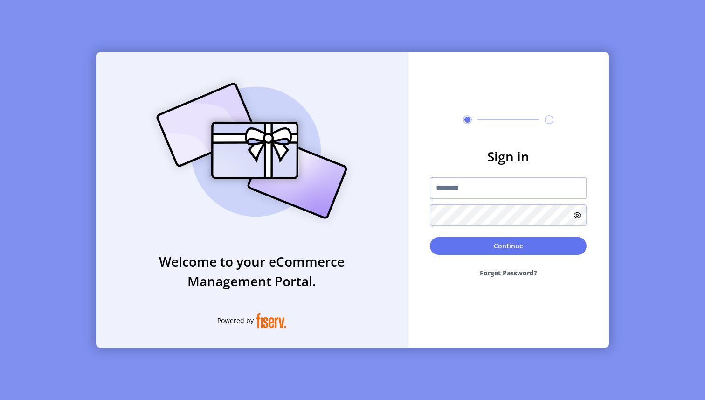
click at [488, 189] on input "text" at bounding box center [508, 187] width 157 height 21
type input "**********"
click at [522, 243] on button "Continue" at bounding box center [508, 246] width 157 height 18
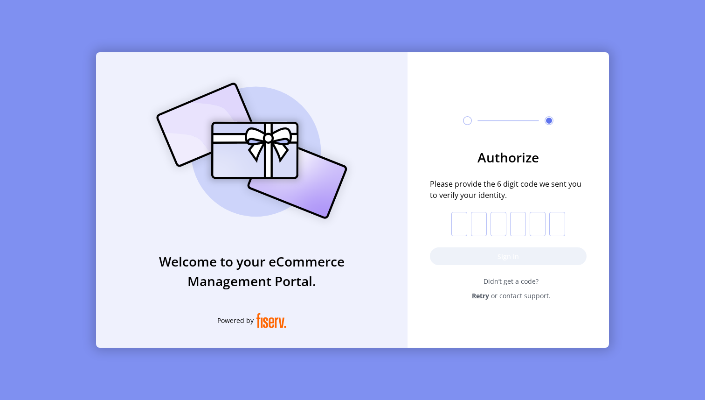
click at [486, 300] on span "Retry" at bounding box center [480, 296] width 17 height 10
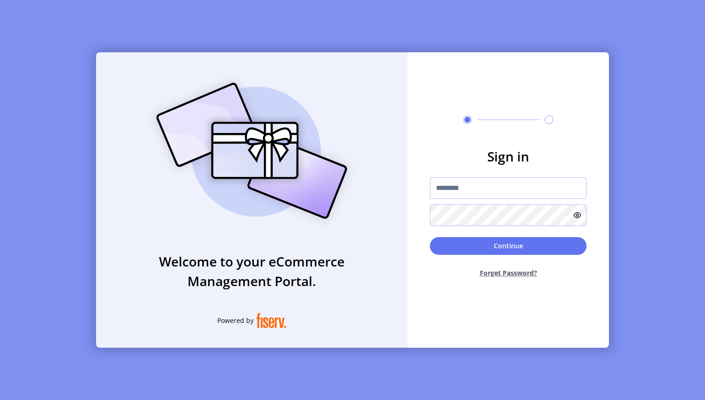
click at [473, 192] on input "text" at bounding box center [508, 187] width 157 height 21
type input "**********"
click at [508, 243] on button "Continue" at bounding box center [508, 246] width 157 height 18
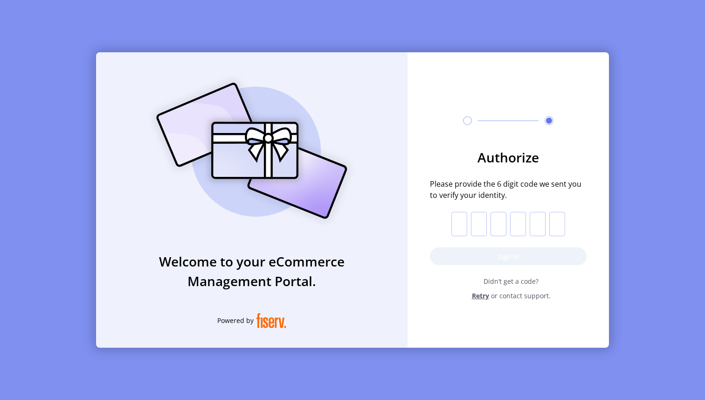
click at [460, 226] on input "text" at bounding box center [460, 224] width 16 height 24
paste input "*"
type input "*"
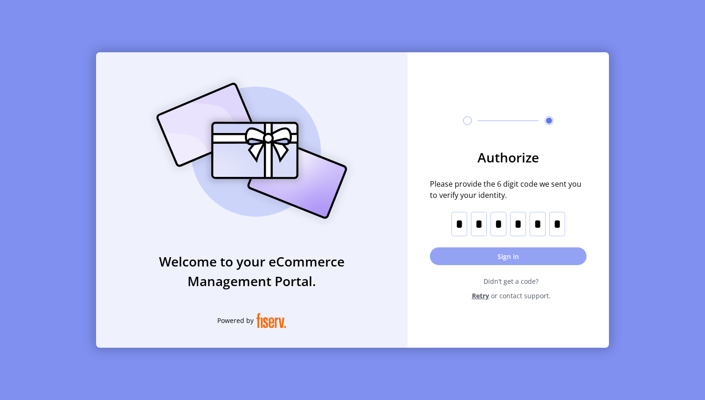
click at [544, 256] on button "Sign in" at bounding box center [508, 256] width 157 height 18
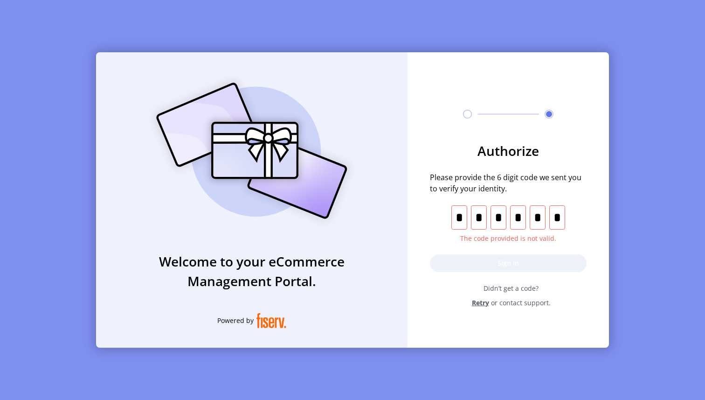
click at [493, 220] on input "text" at bounding box center [499, 217] width 16 height 24
drag, startPoint x: 462, startPoint y: 220, endPoint x: 596, endPoint y: 221, distance: 133.4
click at [596, 221] on form "Authorize Please provide the 6 digit code we sent you to verify your identity. …" at bounding box center [509, 224] width 202 height 167
click at [561, 219] on input "text" at bounding box center [558, 217] width 16 height 24
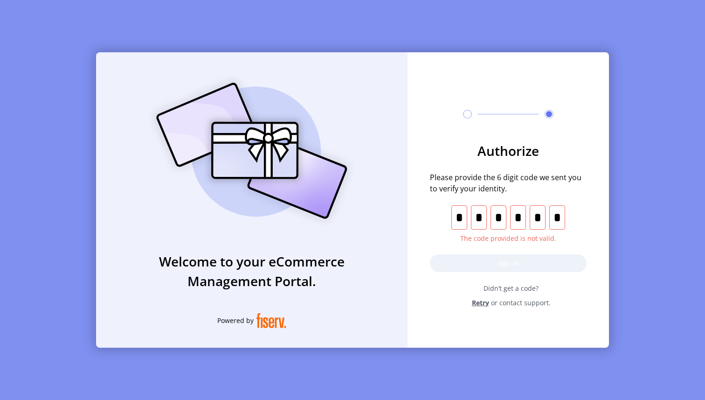
type input "*"
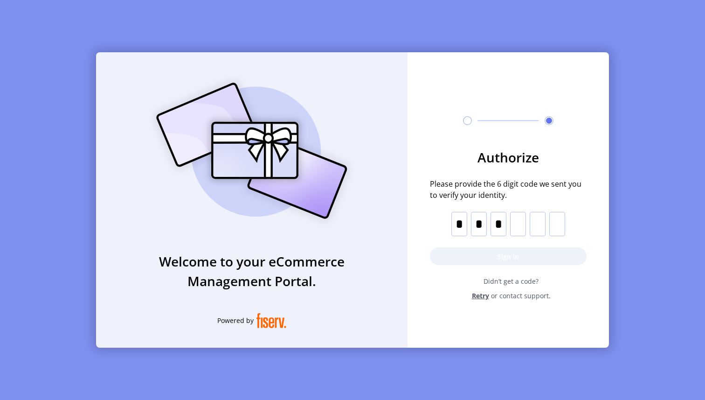
type input "*"
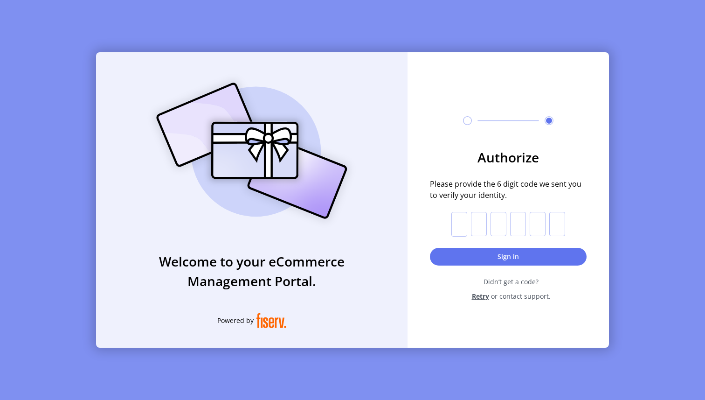
click at [459, 224] on input "text" at bounding box center [460, 224] width 16 height 25
click at [459, 223] on input "text" at bounding box center [460, 224] width 16 height 25
click at [484, 298] on span "Retry" at bounding box center [480, 296] width 17 height 10
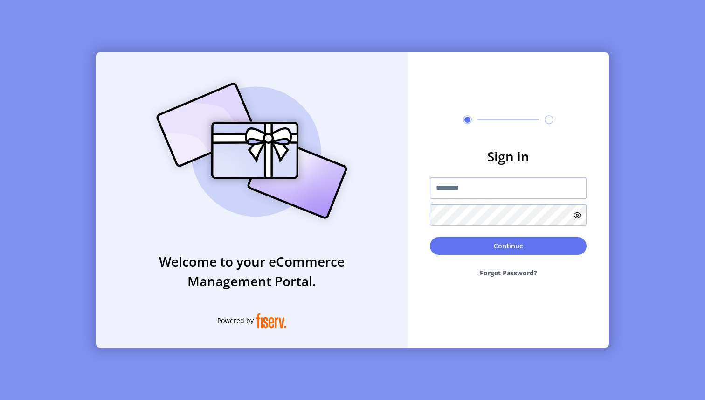
click at [491, 192] on input "text" at bounding box center [508, 187] width 157 height 21
type input "**********"
click at [499, 243] on button "Continue" at bounding box center [508, 246] width 157 height 18
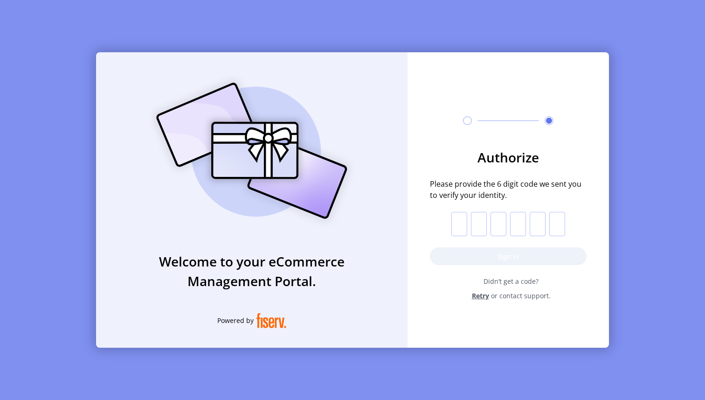
click at [461, 218] on input "text" at bounding box center [460, 224] width 16 height 24
paste input "*"
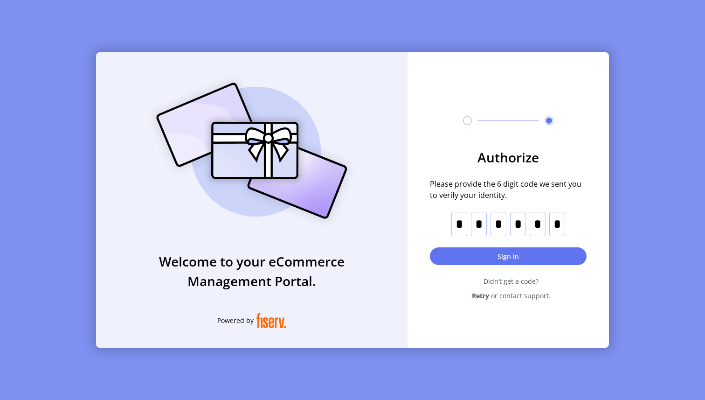
type input "*"
click at [504, 251] on button "Sign in" at bounding box center [508, 256] width 157 height 18
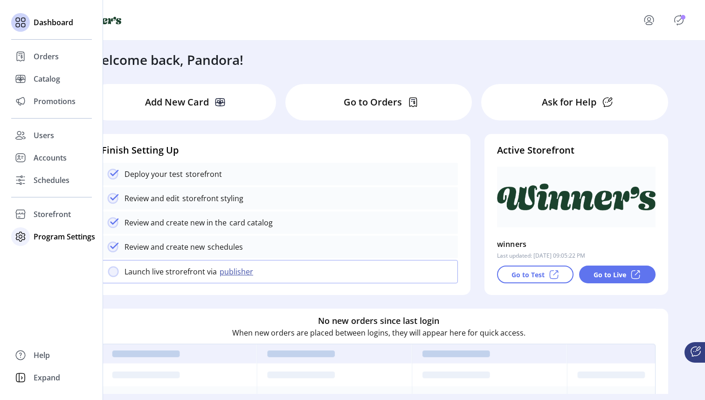
click at [21, 240] on icon at bounding box center [20, 236] width 9 height 9
click at [51, 259] on span "Templates" at bounding box center [52, 255] width 37 height 11
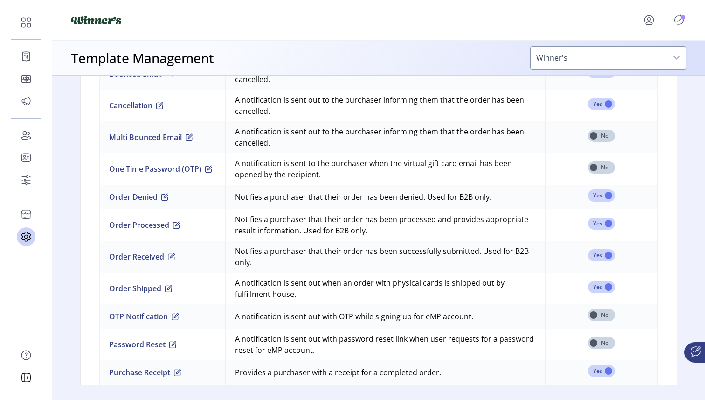
scroll to position [778, 0]
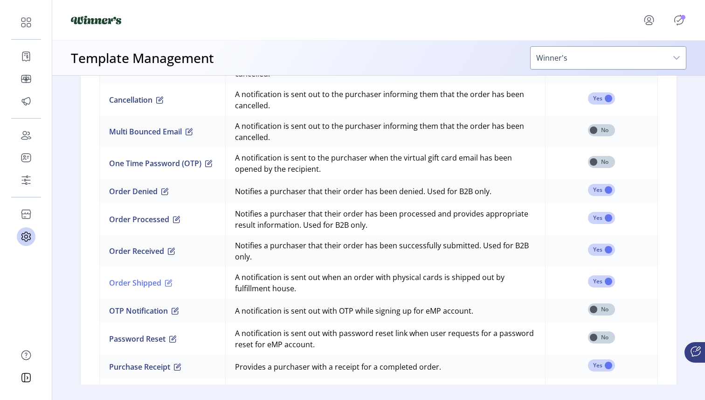
click at [130, 283] on button "Order Shipped" at bounding box center [140, 282] width 63 height 11
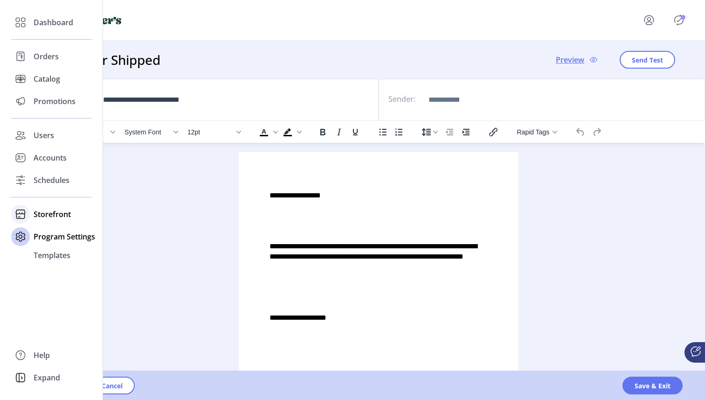
click at [49, 215] on span "Storefront" at bounding box center [52, 214] width 37 height 11
click at [49, 247] on span "Styling" at bounding box center [46, 247] width 24 height 11
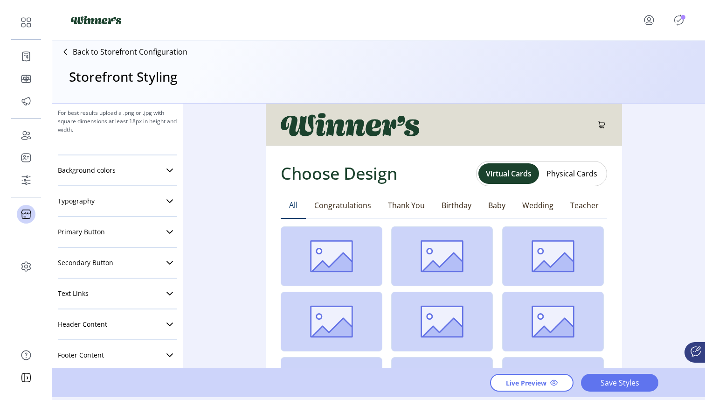
scroll to position [176, 0]
click at [107, 233] on link "Primary Button" at bounding box center [117, 230] width 119 height 19
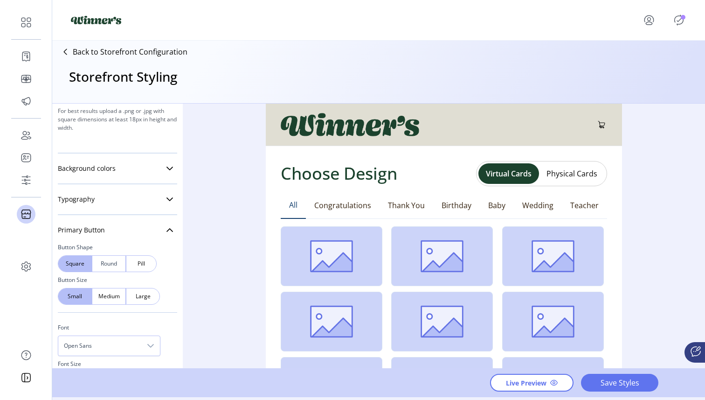
click at [109, 265] on span "Round" at bounding box center [109, 263] width 11 height 8
click at [144, 265] on span "Pill" at bounding box center [141, 263] width 7 height 8
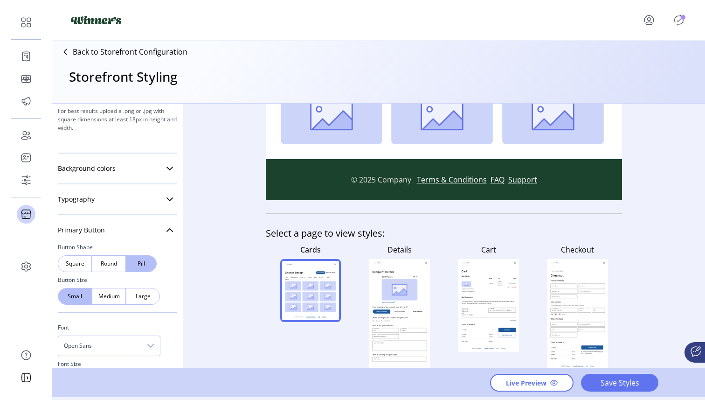
scroll to position [285, 0]
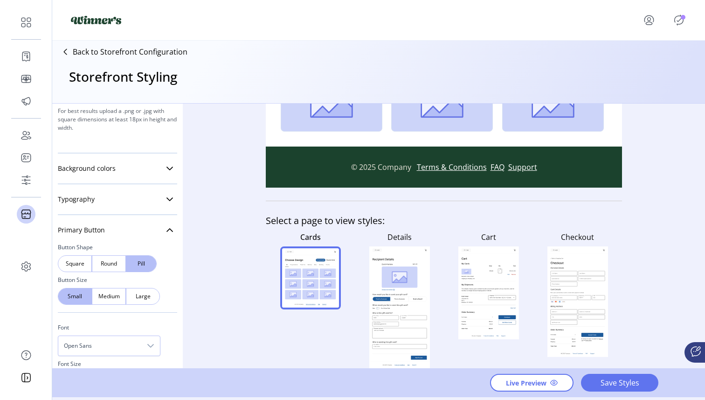
click at [385, 295] on rect at bounding box center [399, 307] width 54 height 89
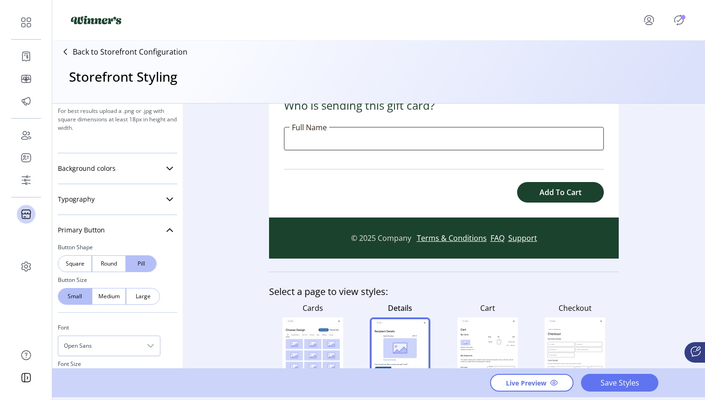
scroll to position [540, 0]
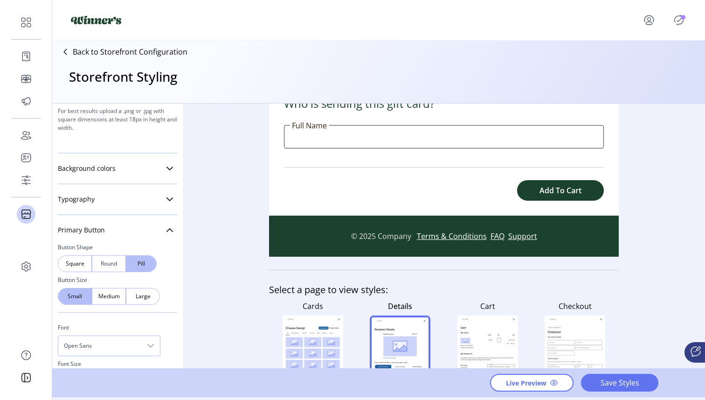
click at [113, 262] on span "Round" at bounding box center [109, 263] width 11 height 8
click at [71, 265] on span "Square" at bounding box center [75, 263] width 11 height 8
click at [101, 269] on div "Round" at bounding box center [109, 263] width 34 height 17
click at [80, 266] on span "Square" at bounding box center [75, 263] width 11 height 8
click at [108, 266] on span "Round" at bounding box center [109, 263] width 11 height 8
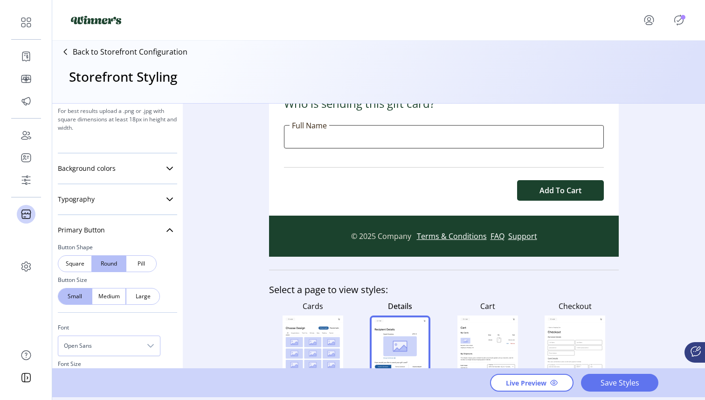
click at [93, 52] on p "Back to Storefront Configuration" at bounding box center [130, 51] width 115 height 11
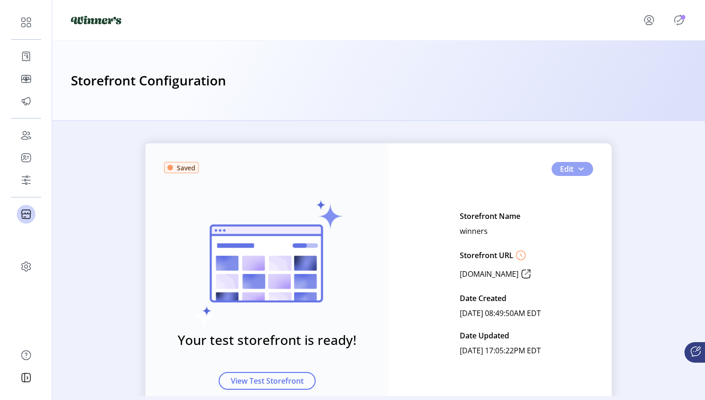
click at [581, 168] on span "button" at bounding box center [581, 168] width 7 height 7
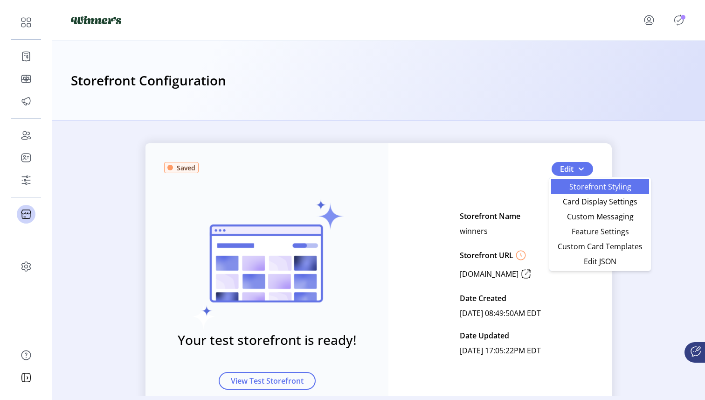
click at [624, 189] on span "Storefront Styling" at bounding box center [600, 186] width 87 height 7
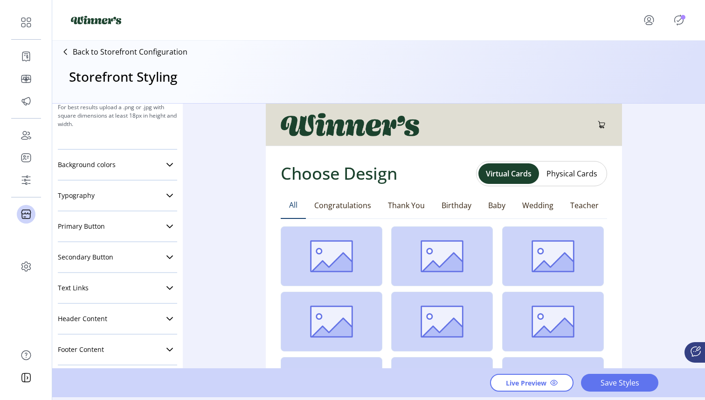
scroll to position [188, 0]
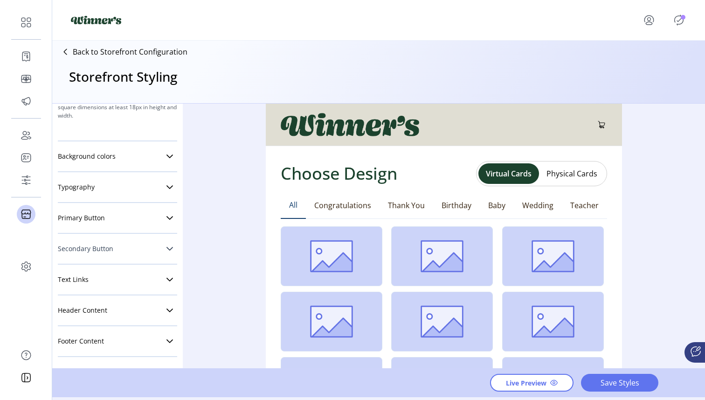
click at [112, 247] on link "Secondary Button" at bounding box center [117, 248] width 119 height 19
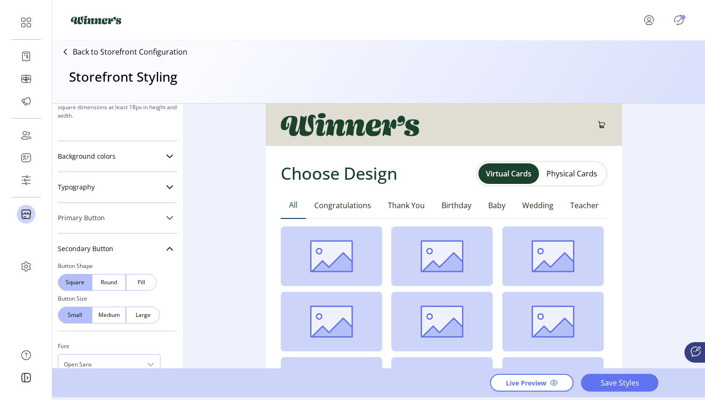
click at [110, 223] on link "Primary Button" at bounding box center [117, 218] width 119 height 19
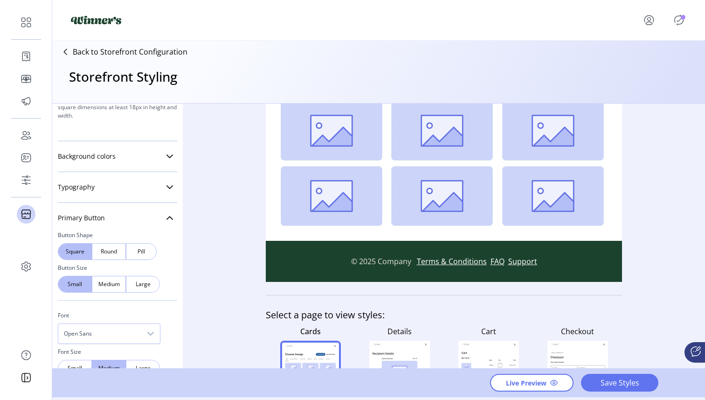
scroll to position [285, 0]
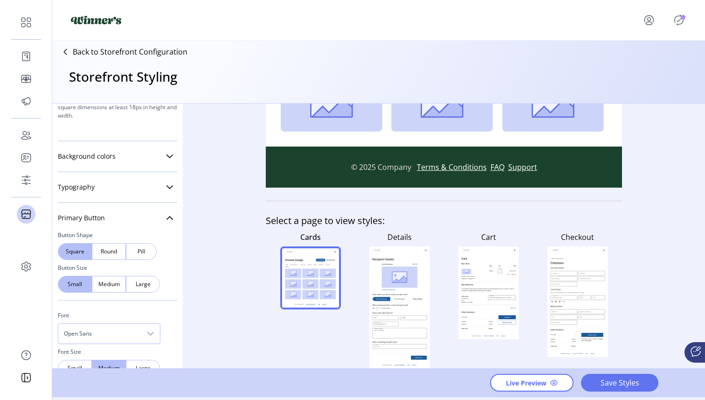
click at [493, 313] on rect at bounding box center [489, 292] width 61 height 93
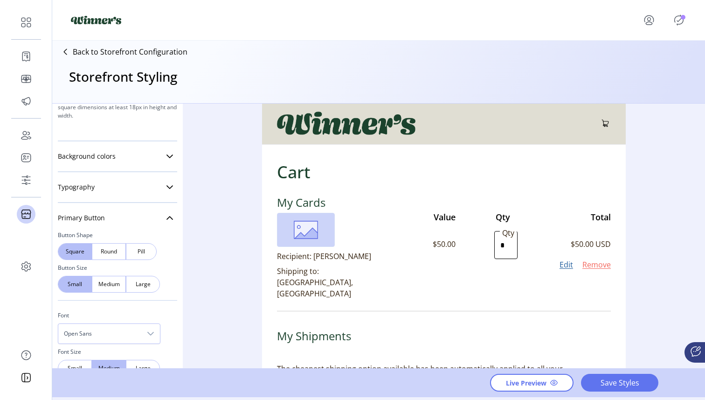
scroll to position [0, 0]
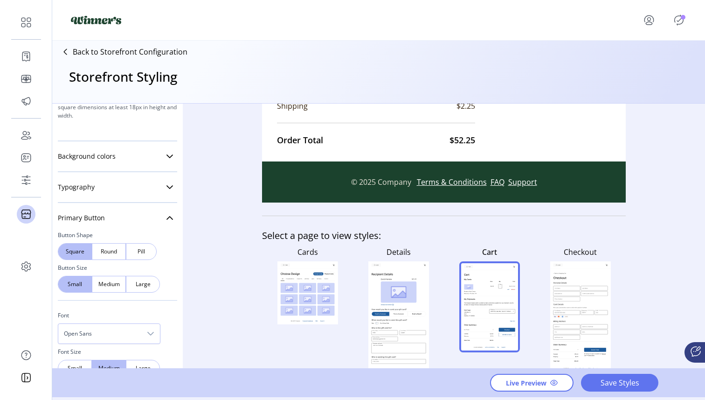
click at [401, 296] on rect at bounding box center [398, 322] width 54 height 89
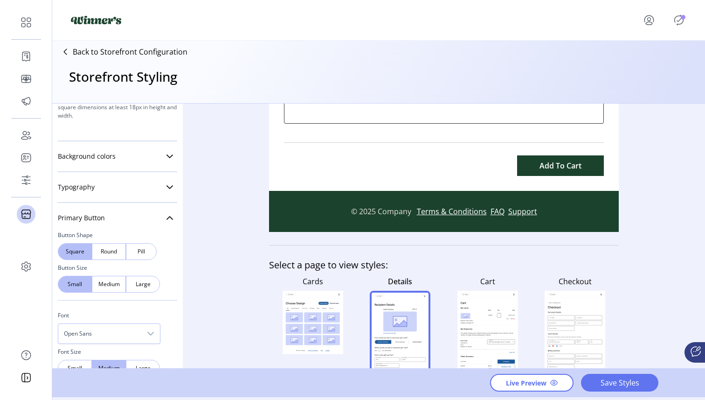
scroll to position [606, 0]
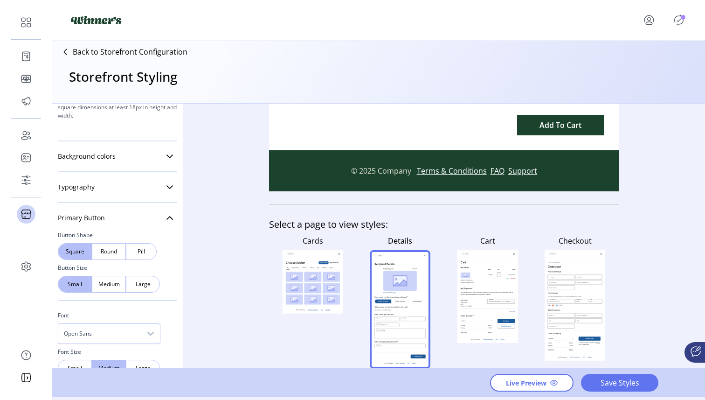
click at [556, 309] on rect at bounding box center [575, 319] width 54 height 20
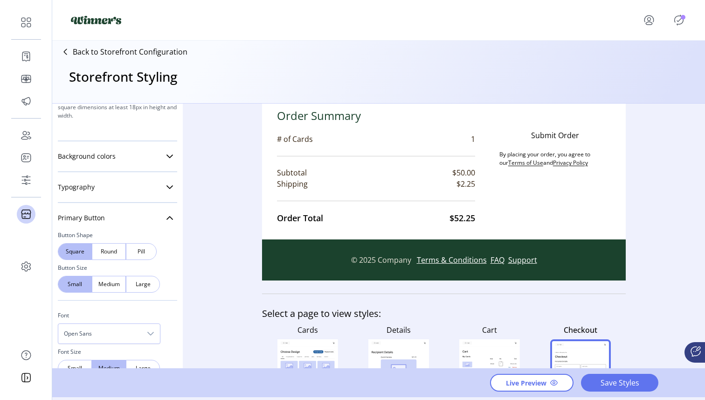
scroll to position [575, 0]
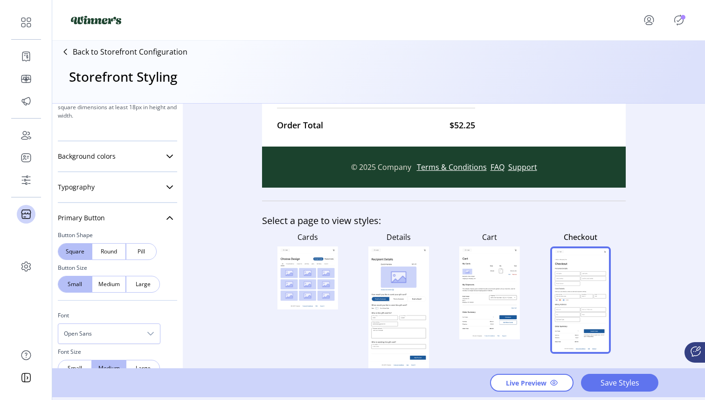
click at [318, 277] on rect at bounding box center [326, 273] width 17 height 10
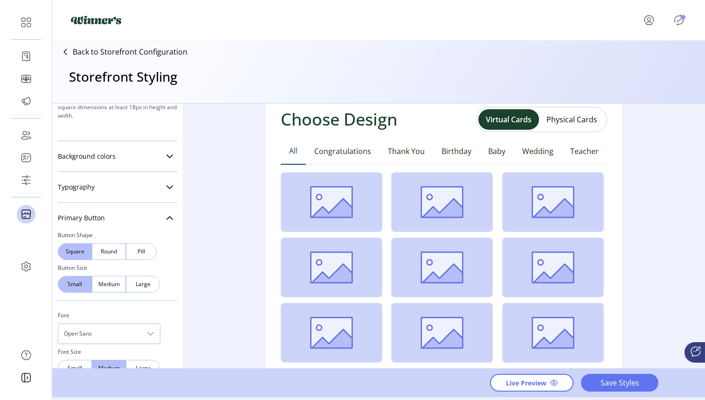
scroll to position [0, 0]
